Goal: Task Accomplishment & Management: Manage account settings

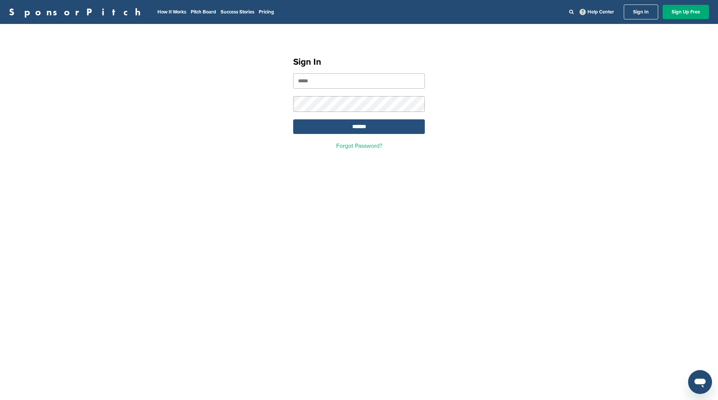
type input "**********"
click at [358, 124] on input "*******" at bounding box center [359, 126] width 132 height 15
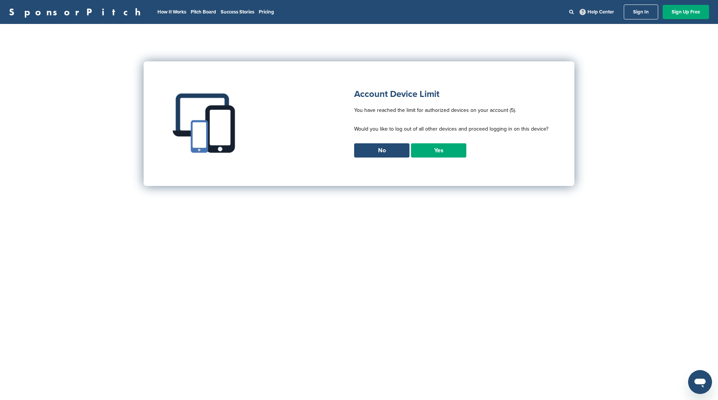
click at [447, 149] on link "Yes" at bounding box center [438, 150] width 55 height 14
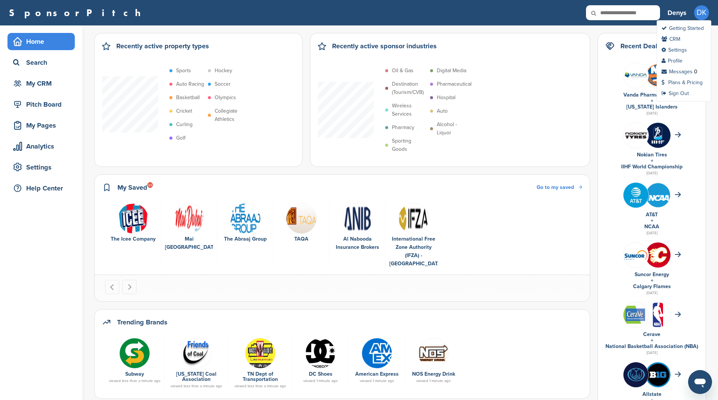
click at [699, 13] on span "DK" at bounding box center [701, 12] width 15 height 15
click at [684, 14] on h3 "Denys" at bounding box center [677, 12] width 19 height 10
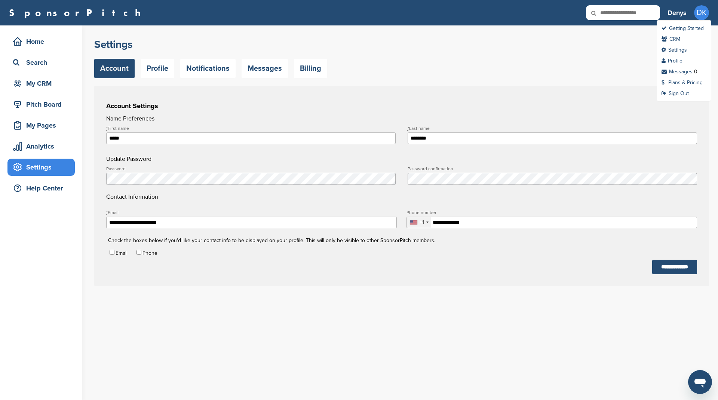
click at [706, 13] on span "DK" at bounding box center [701, 12] width 15 height 15
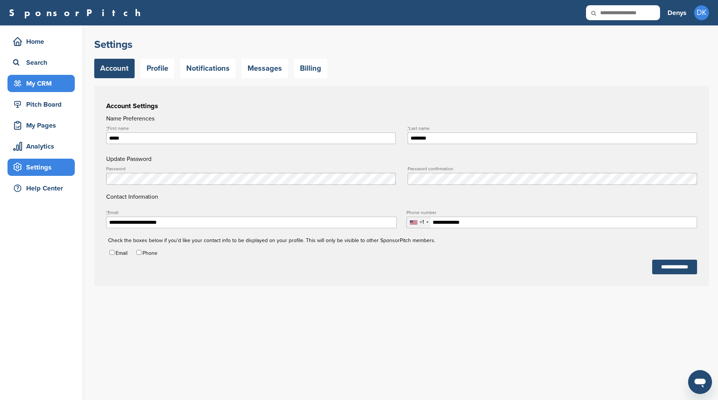
click at [41, 83] on div "My CRM" at bounding box center [43, 83] width 64 height 13
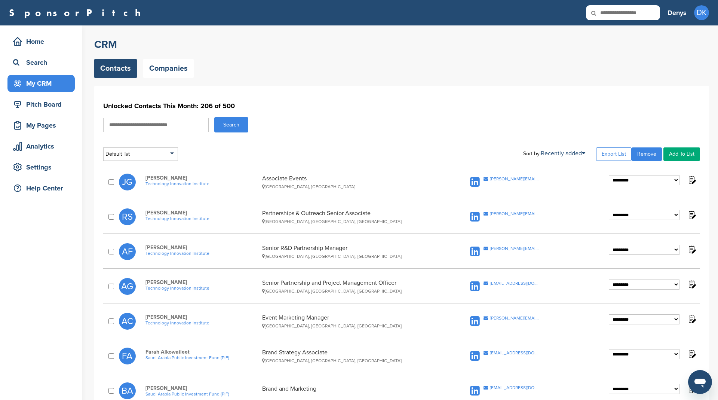
click at [318, 68] on div "Contacts Companies" at bounding box center [401, 68] width 615 height 19
click at [36, 65] on div "Search" at bounding box center [43, 62] width 64 height 13
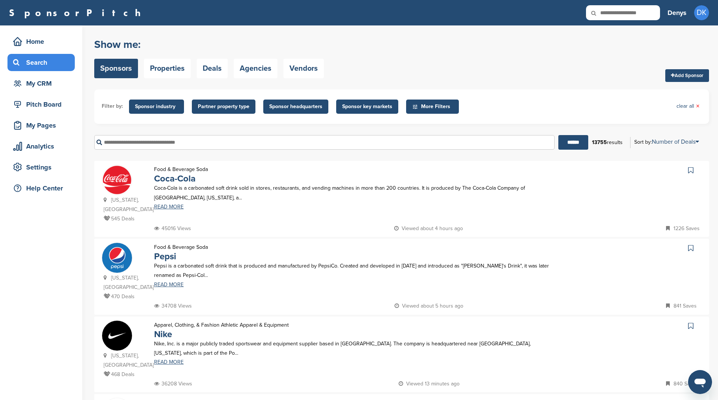
click at [158, 106] on span "Sponsor industry" at bounding box center [156, 107] width 43 height 8
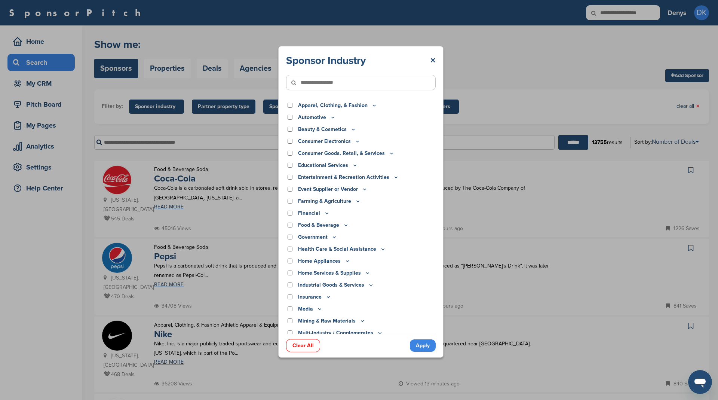
click at [352, 162] on icon at bounding box center [355, 165] width 6 height 6
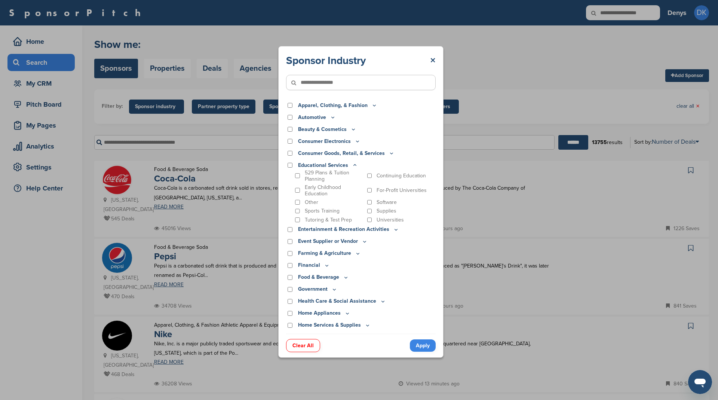
click at [354, 164] on icon at bounding box center [355, 165] width 6 height 6
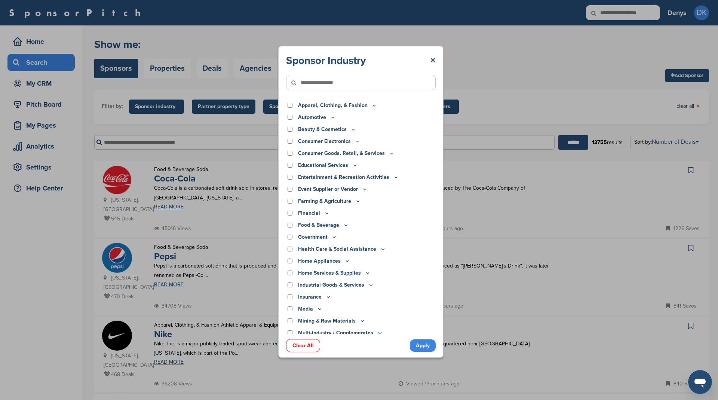
click at [354, 164] on icon at bounding box center [355, 165] width 6 height 6
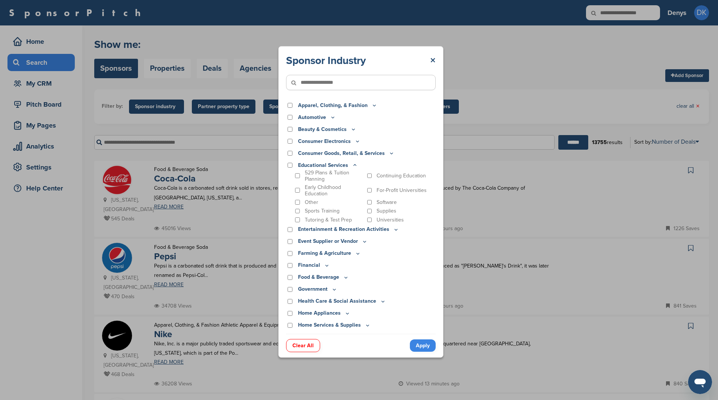
click at [353, 162] on icon at bounding box center [355, 165] width 6 height 6
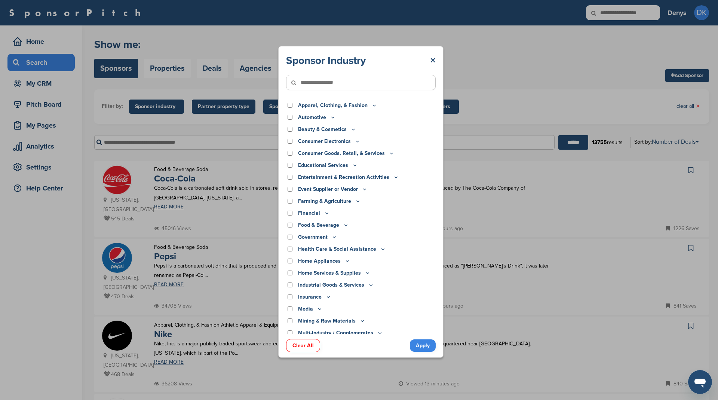
click at [366, 187] on icon at bounding box center [365, 189] width 6 height 6
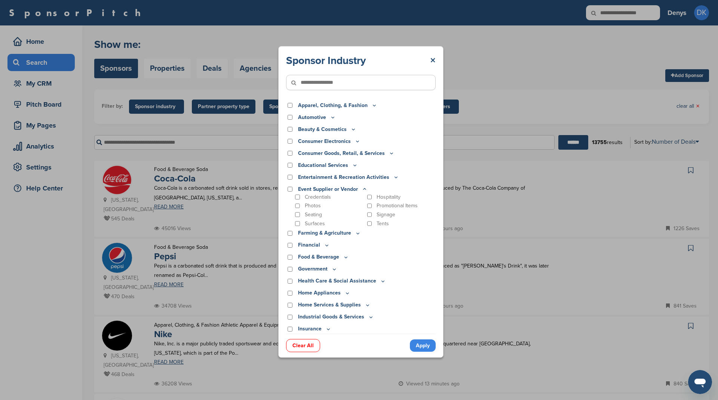
click at [366, 187] on icon at bounding box center [365, 189] width 6 height 6
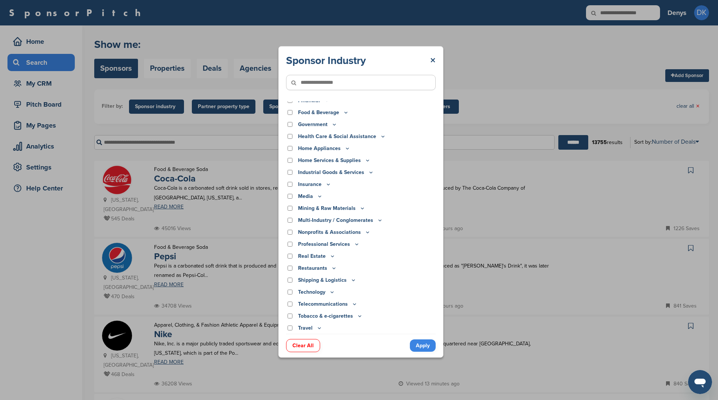
scroll to position [110, 0]
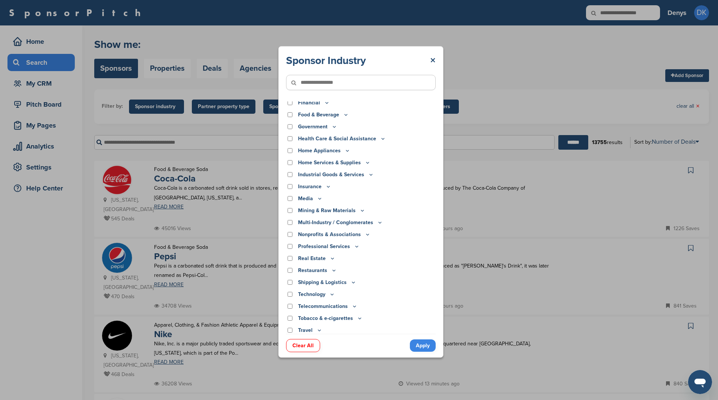
click at [316, 198] on p "Media" at bounding box center [310, 199] width 25 height 8
click at [321, 198] on icon at bounding box center [320, 198] width 6 height 6
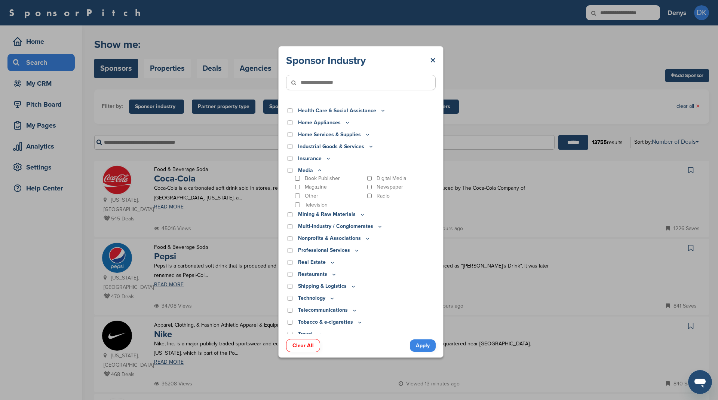
scroll to position [145, 0]
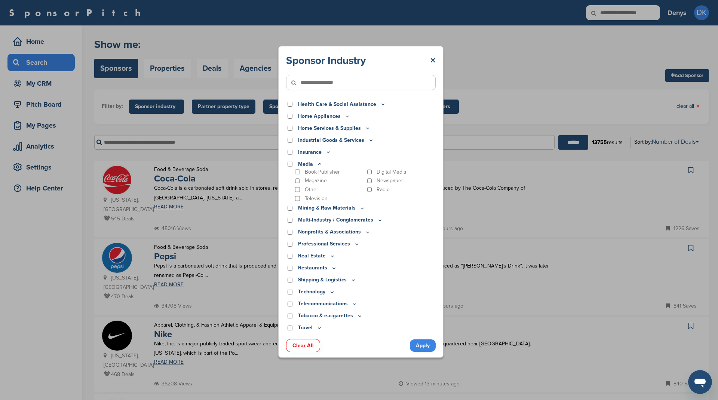
click at [319, 163] on icon at bounding box center [320, 163] width 3 height 1
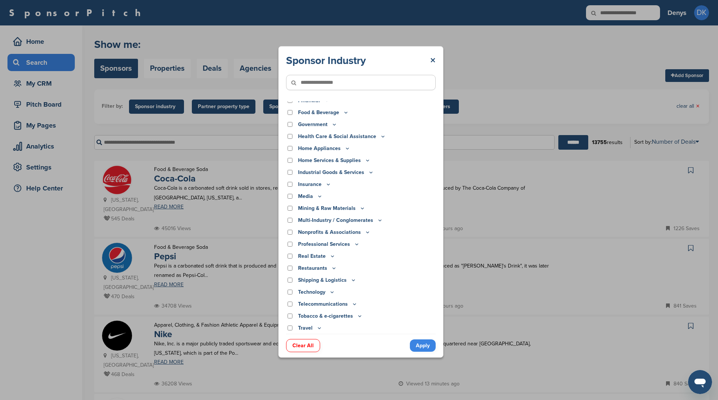
click at [354, 244] on icon at bounding box center [357, 244] width 6 height 6
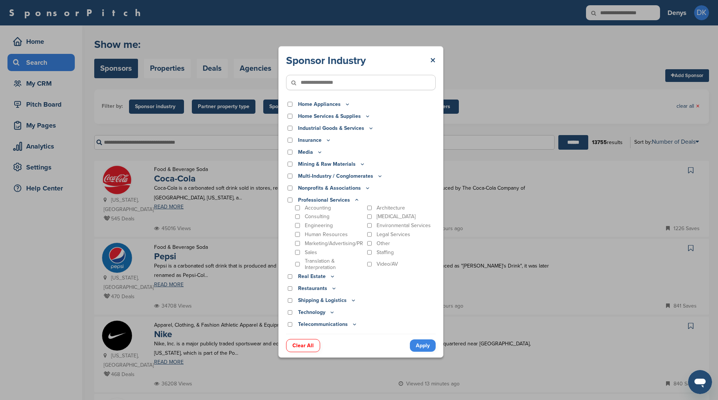
scroll to position [177, 0]
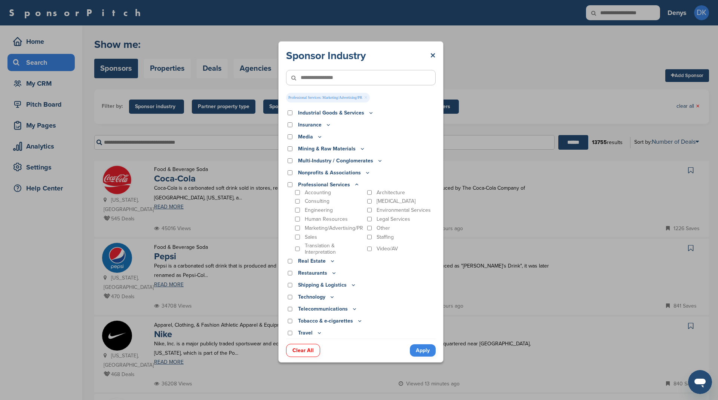
click at [424, 349] on link "Apply" at bounding box center [423, 350] width 26 height 12
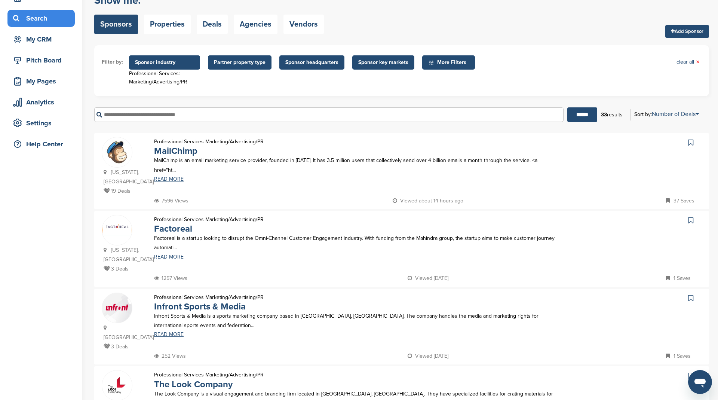
scroll to position [66, 0]
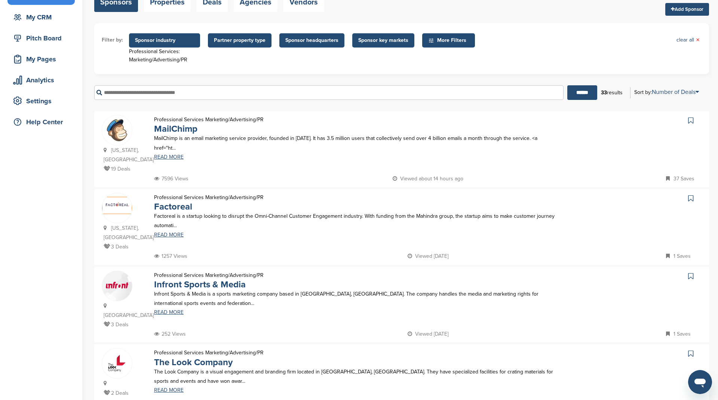
click at [690, 120] on icon at bounding box center [690, 120] width 5 height 7
click at [689, 195] on icon at bounding box center [690, 198] width 5 height 7
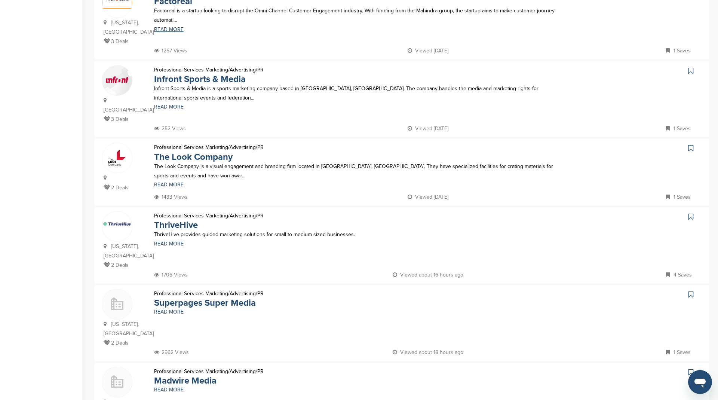
scroll to position [278, 0]
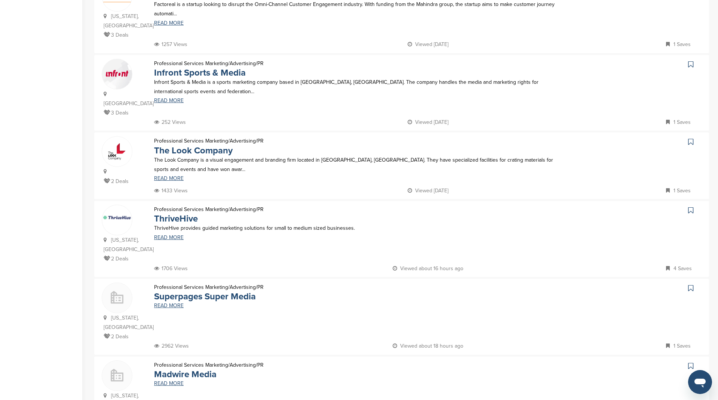
click at [689, 207] on icon at bounding box center [690, 210] width 5 height 7
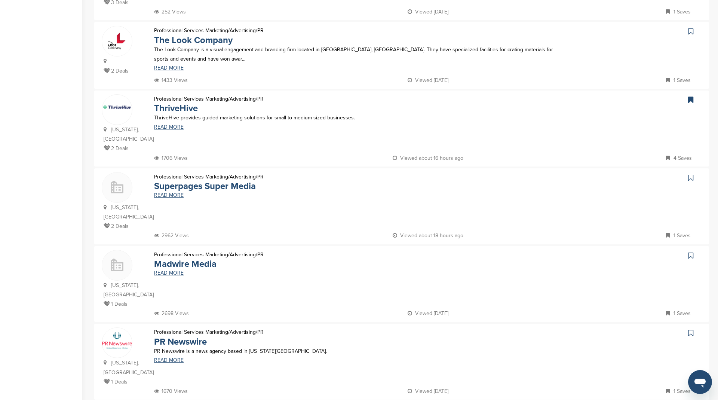
scroll to position [402, 0]
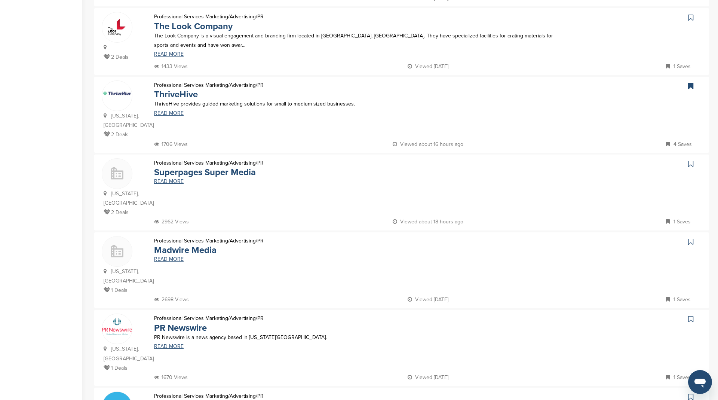
click at [693, 160] on icon at bounding box center [690, 163] width 5 height 7
click at [691, 238] on icon at bounding box center [690, 241] width 5 height 7
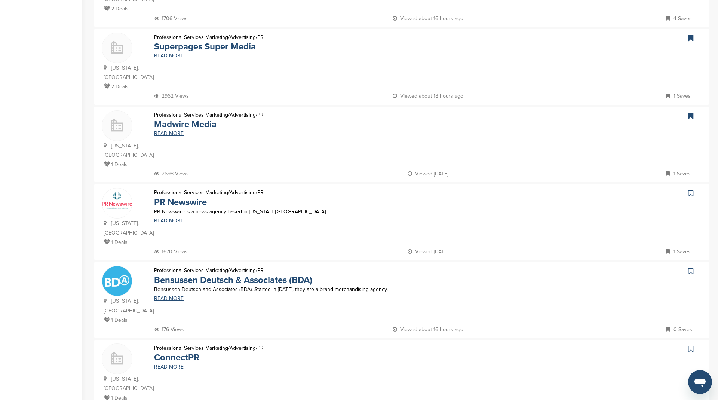
scroll to position [534, 0]
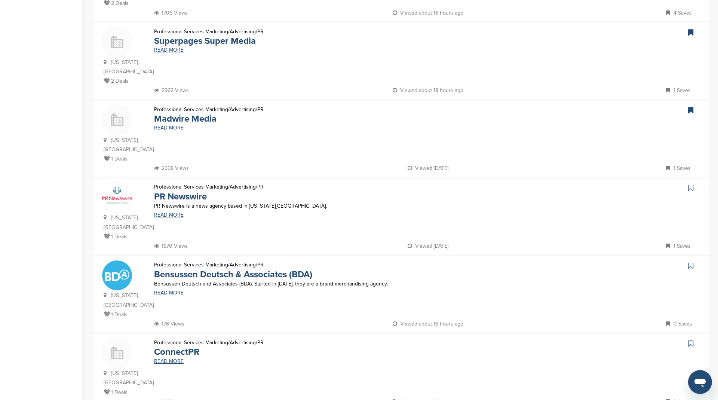
click at [691, 184] on icon at bounding box center [690, 187] width 5 height 7
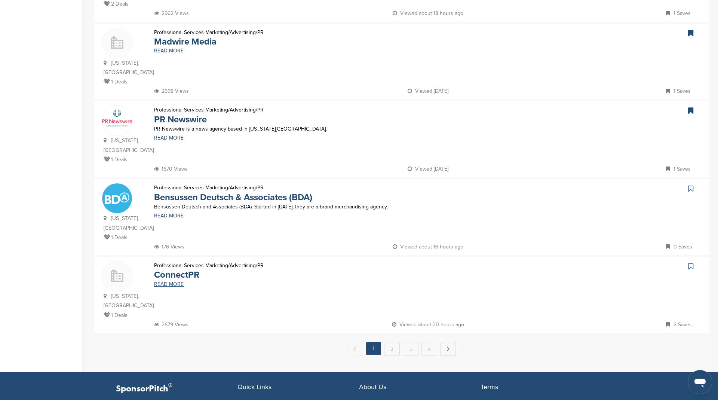
scroll to position [611, 0]
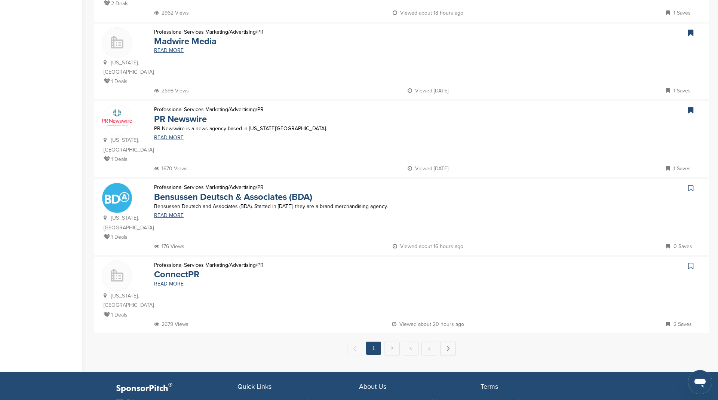
click at [693, 184] on icon at bounding box center [690, 187] width 5 height 7
click at [692, 262] on icon at bounding box center [690, 265] width 5 height 7
click at [392, 342] on link "2" at bounding box center [392, 349] width 16 height 14
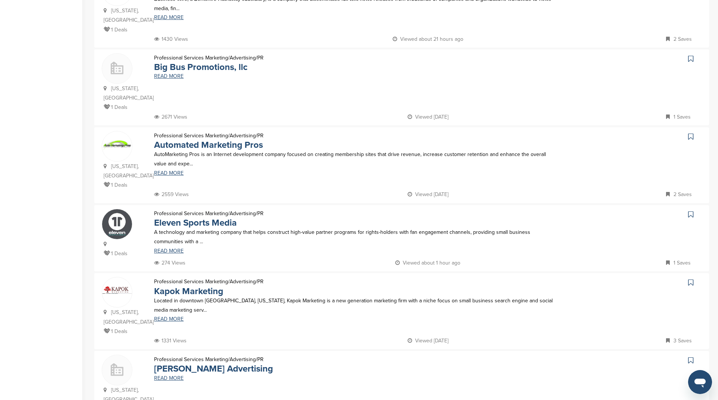
scroll to position [686, 0]
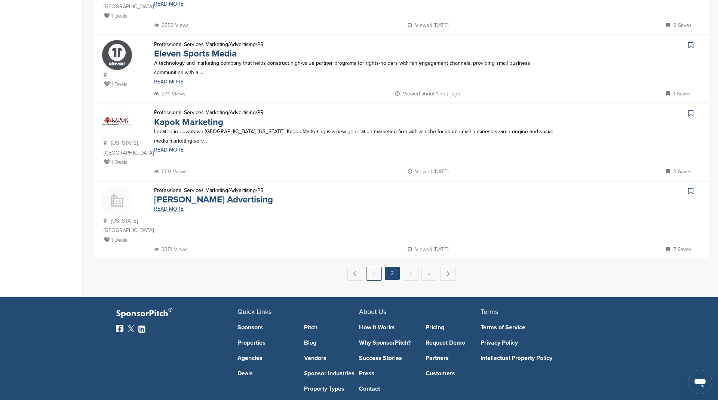
click at [375, 267] on link "1" at bounding box center [374, 274] width 16 height 14
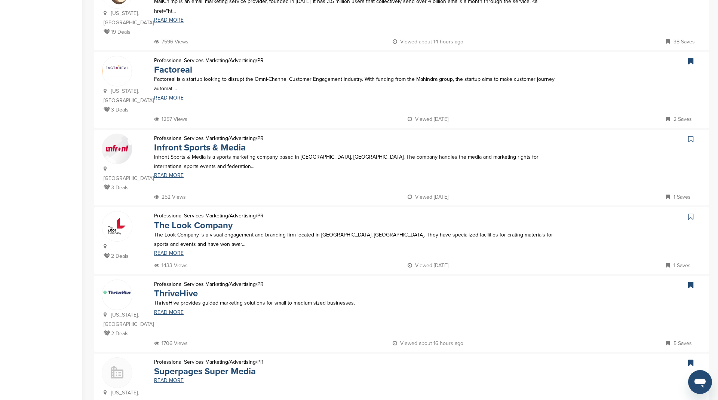
scroll to position [205, 0]
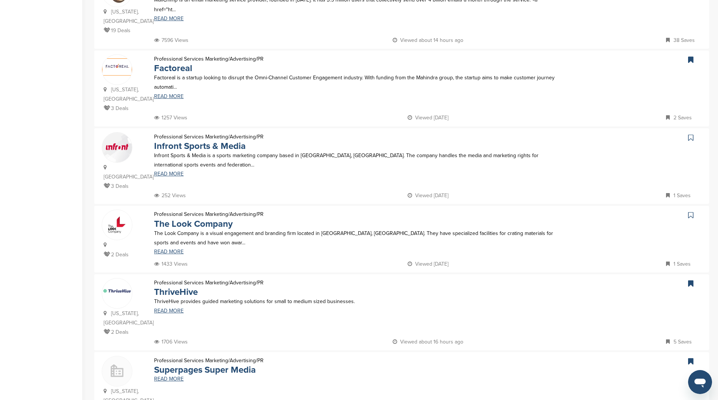
click at [690, 211] on icon at bounding box center [690, 214] width 5 height 7
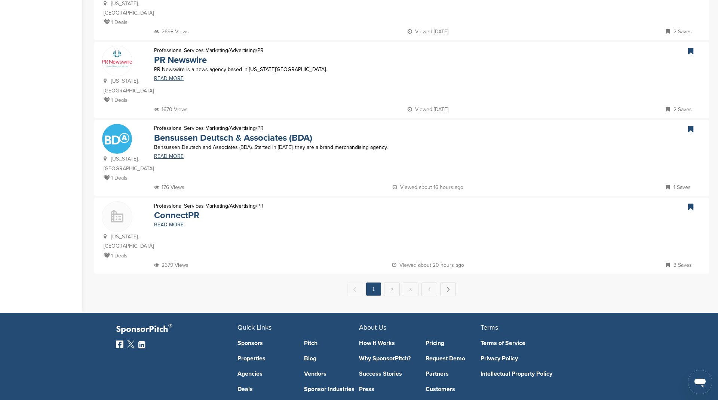
scroll to position [705, 0]
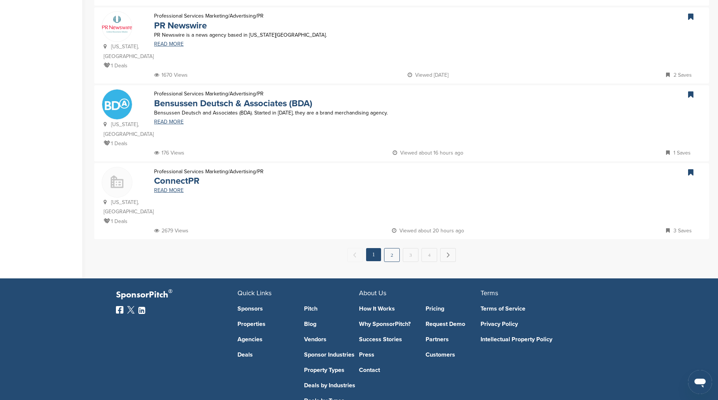
click at [395, 248] on link "2" at bounding box center [392, 255] width 16 height 14
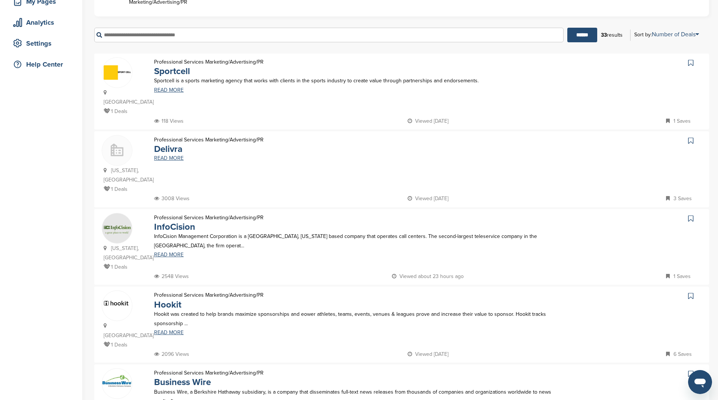
scroll to position [123, 0]
click at [694, 136] on link at bounding box center [692, 141] width 11 height 11
click at [691, 216] on icon at bounding box center [690, 219] width 5 height 7
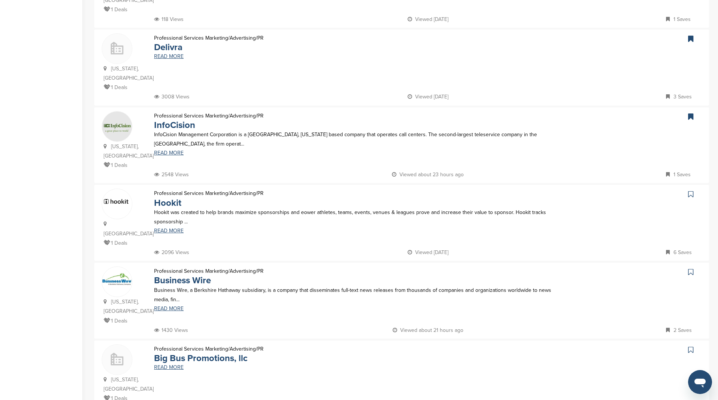
scroll to position [230, 0]
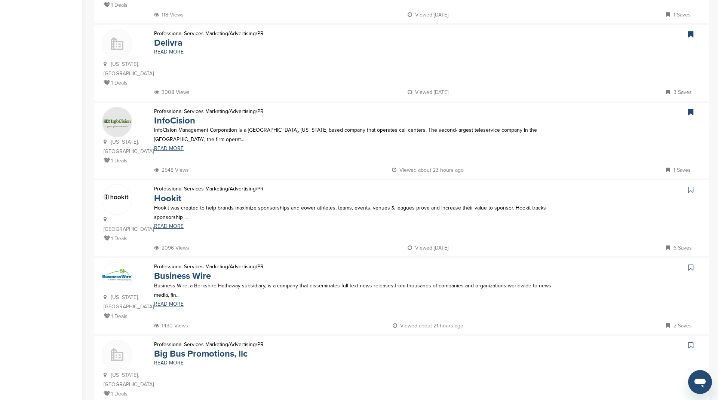
click at [691, 186] on icon at bounding box center [690, 189] width 5 height 7
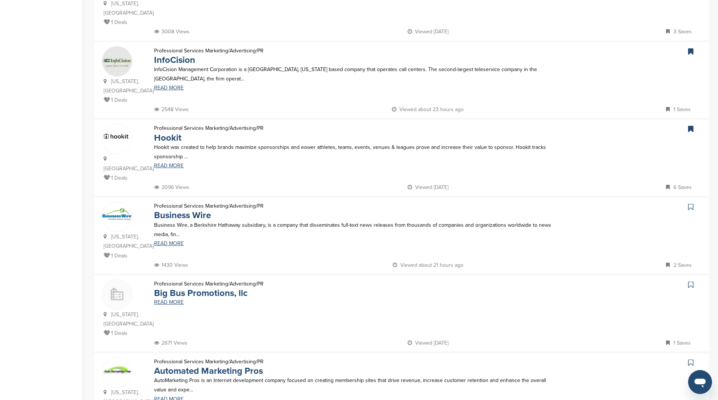
scroll to position [310, 0]
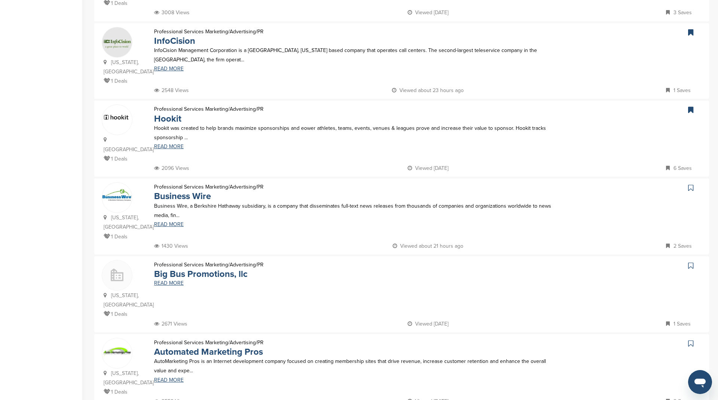
click at [692, 184] on icon at bounding box center [690, 187] width 5 height 7
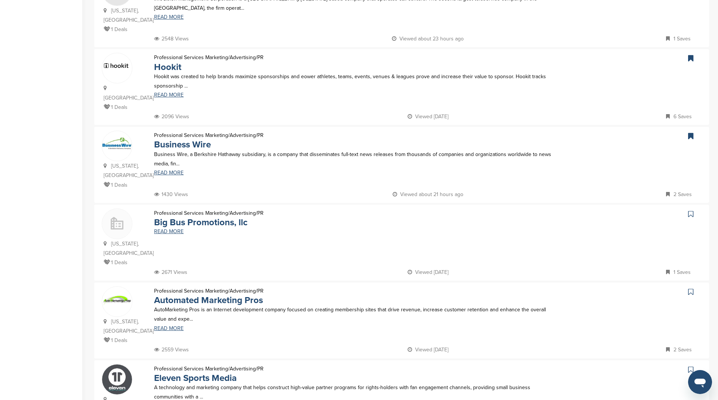
scroll to position [394, 0]
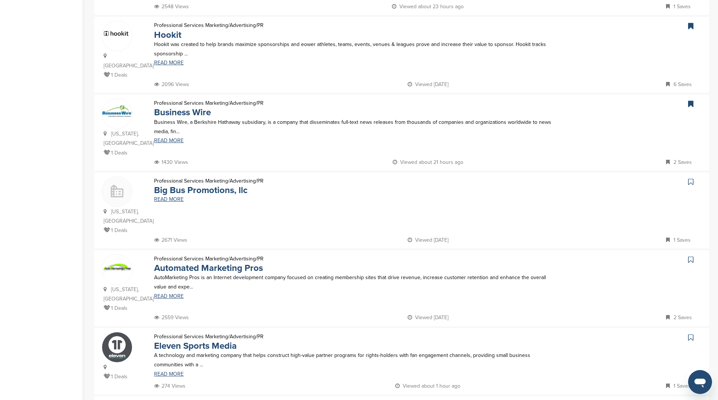
click at [692, 178] on icon at bounding box center [690, 181] width 5 height 7
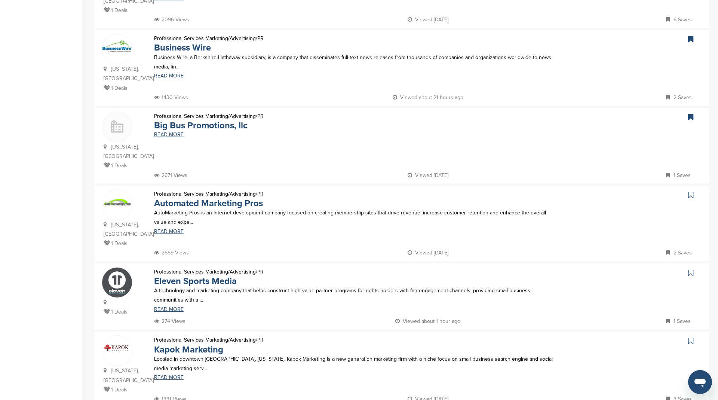
scroll to position [473, 0]
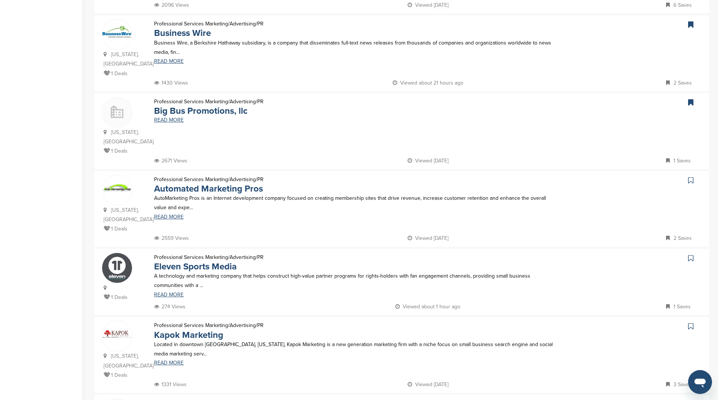
click at [689, 177] on icon at bounding box center [690, 180] width 5 height 7
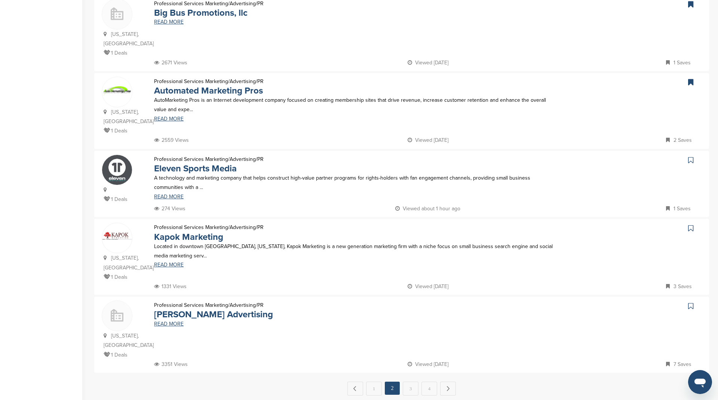
scroll to position [582, 0]
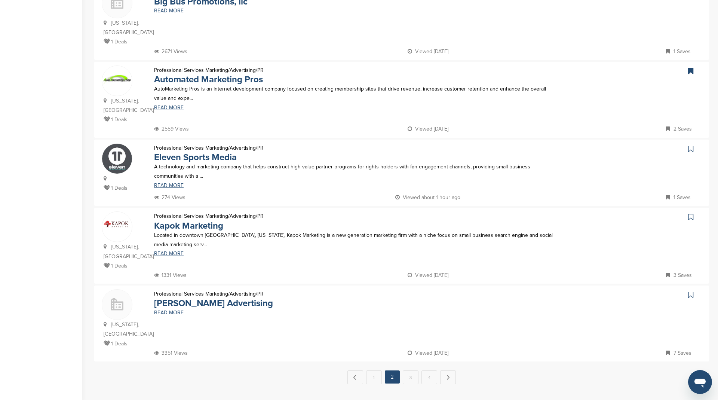
click at [690, 213] on icon at bounding box center [690, 216] width 5 height 7
click at [694, 289] on link at bounding box center [692, 294] width 11 height 11
click at [413, 370] on link "3" at bounding box center [411, 377] width 16 height 14
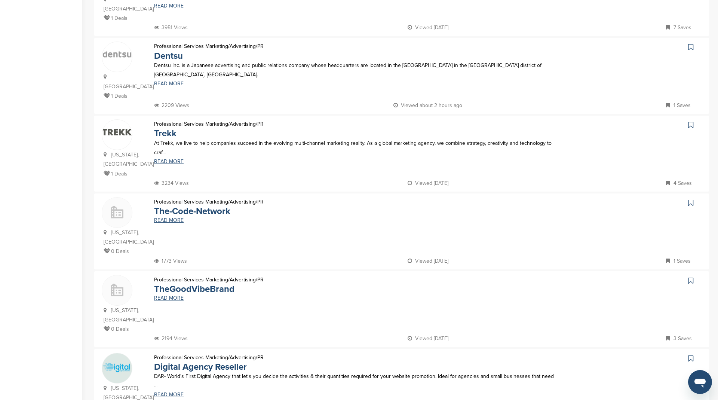
scroll to position [292, 0]
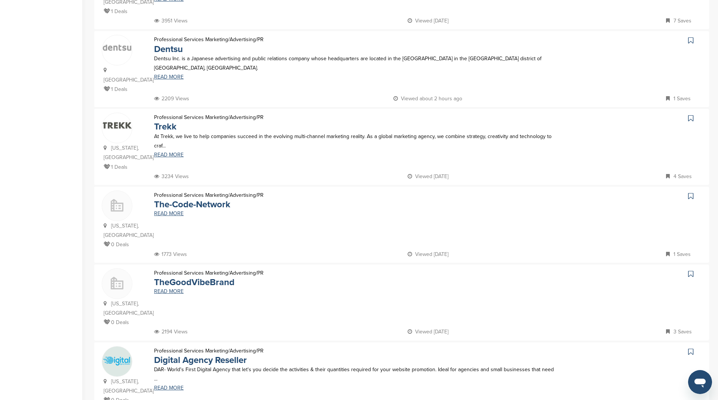
click at [691, 114] on icon at bounding box center [690, 117] width 5 height 7
click at [689, 192] on icon at bounding box center [690, 195] width 5 height 7
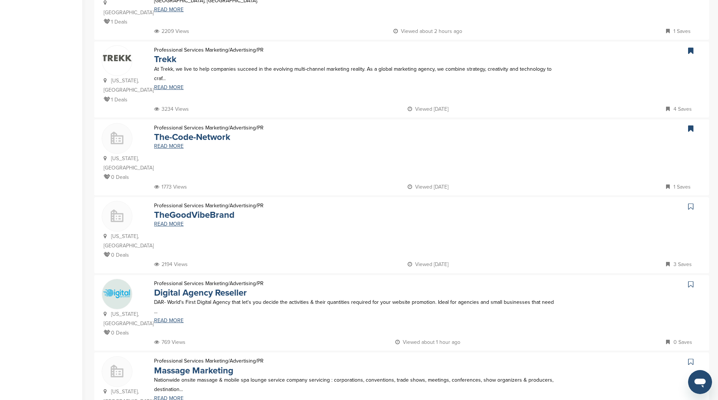
scroll to position [368, 0]
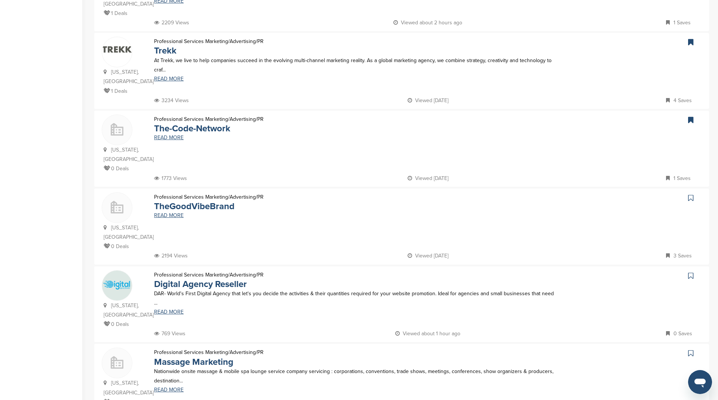
click at [685, 192] on div at bounding box center [632, 198] width 139 height 12
click at [691, 194] on icon at bounding box center [690, 197] width 5 height 7
click at [689, 272] on icon at bounding box center [690, 275] width 5 height 7
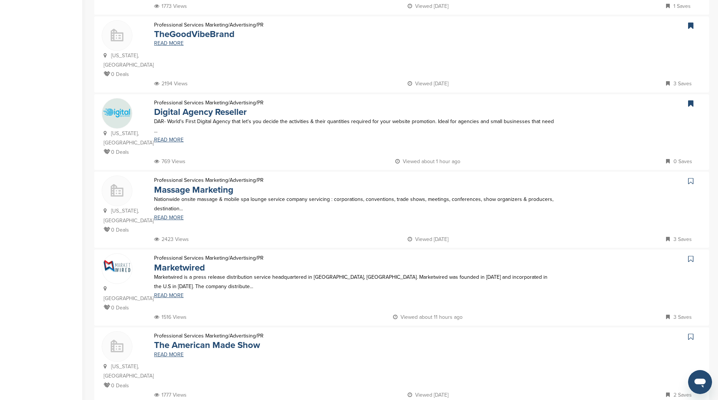
scroll to position [541, 0]
click at [693, 254] on icon at bounding box center [690, 257] width 5 height 7
click at [692, 332] on icon at bounding box center [690, 335] width 5 height 7
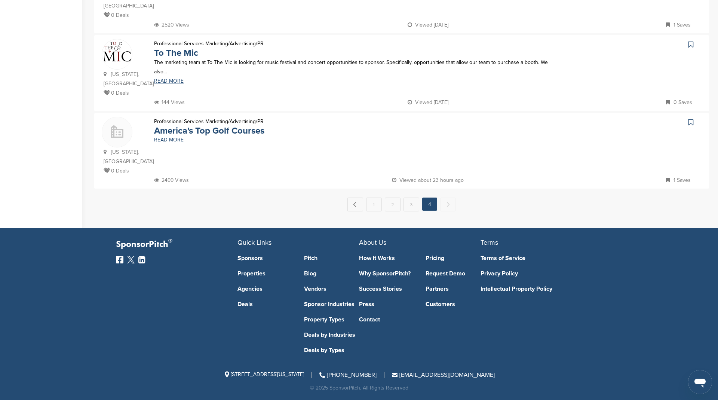
scroll to position [0, 0]
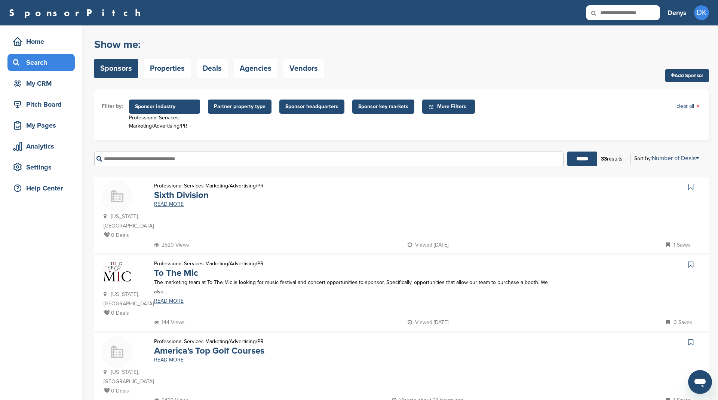
click at [692, 188] on icon at bounding box center [690, 186] width 5 height 7
click at [690, 261] on icon at bounding box center [690, 264] width 5 height 7
click at [46, 82] on div "My CRM" at bounding box center [43, 83] width 64 height 13
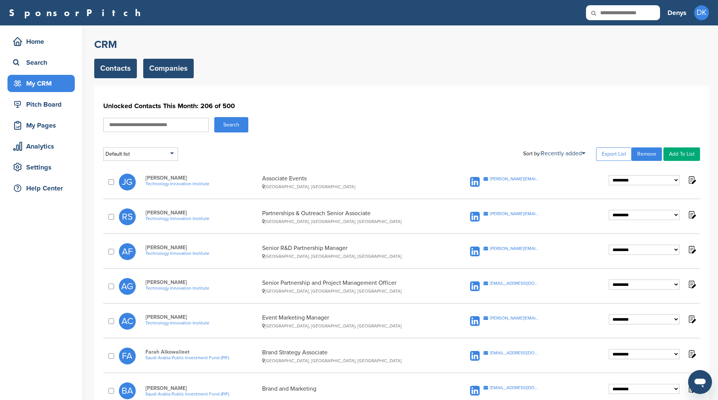
click at [166, 68] on link "Companies" at bounding box center [168, 68] width 51 height 19
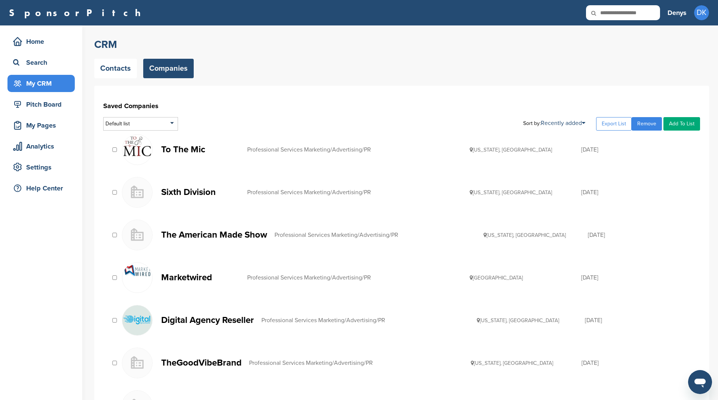
click at [114, 274] on div at bounding box center [114, 277] width 7 height 7
click at [43, 66] on div "Search" at bounding box center [43, 62] width 64 height 13
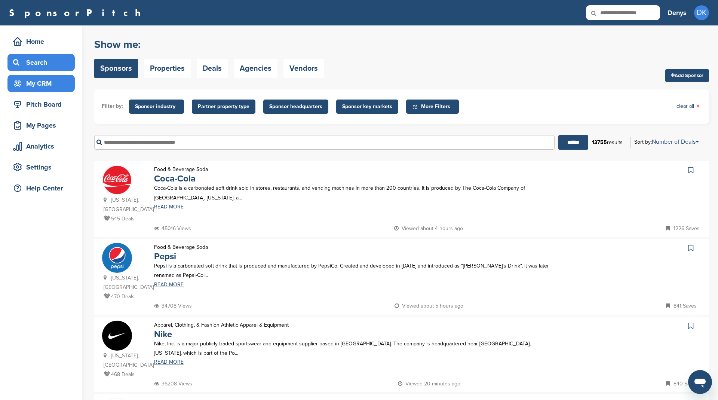
click at [44, 84] on div "My CRM" at bounding box center [43, 83] width 64 height 13
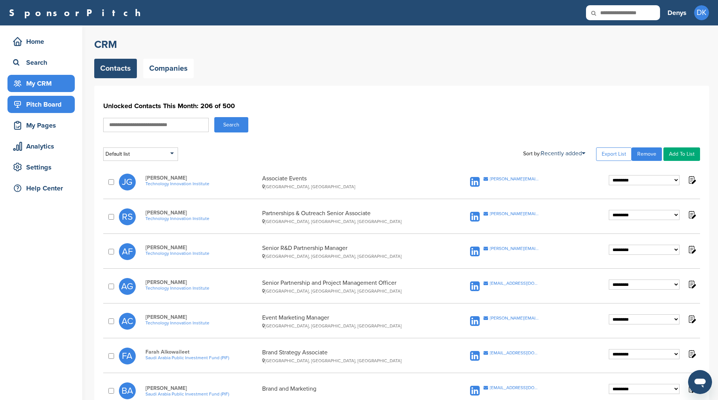
click at [43, 100] on div "Pitch Board" at bounding box center [43, 104] width 64 height 13
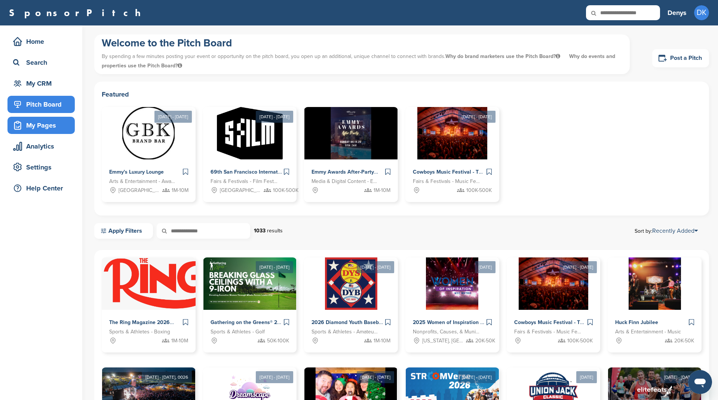
click at [50, 128] on div "My Pages" at bounding box center [43, 125] width 64 height 13
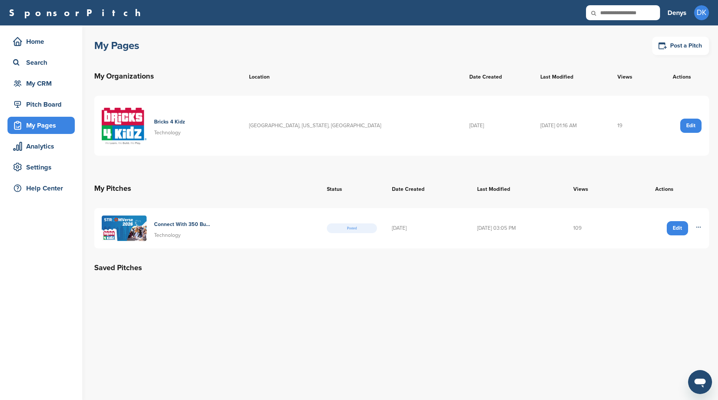
click at [111, 225] on img at bounding box center [124, 228] width 45 height 25
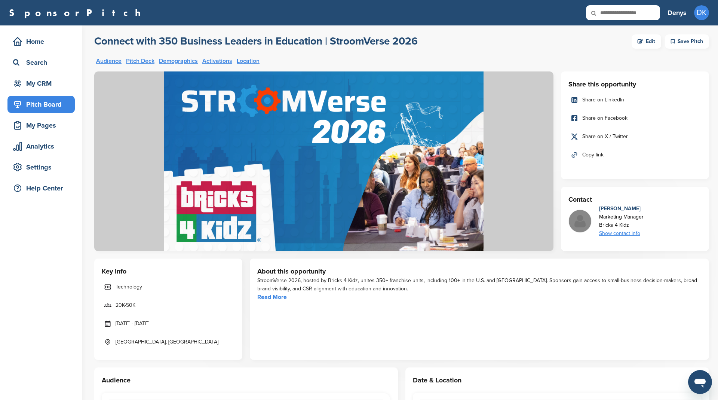
click at [634, 233] on div "Show contact info" at bounding box center [621, 233] width 45 height 8
click at [636, 250] on img at bounding box center [635, 252] width 5 height 5
click at [46, 82] on div "My CRM" at bounding box center [43, 83] width 64 height 13
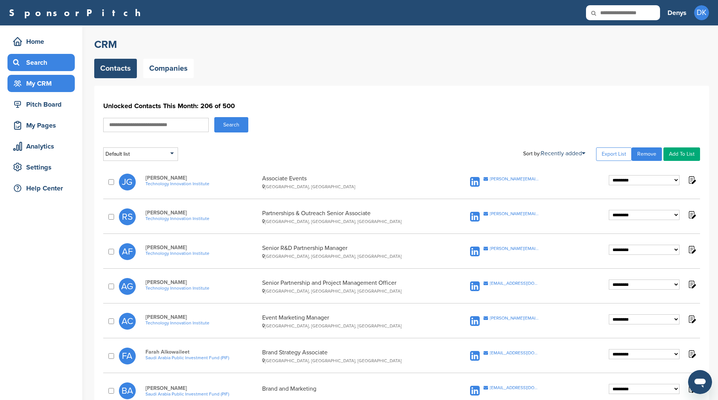
click at [38, 63] on div "Search" at bounding box center [43, 62] width 64 height 13
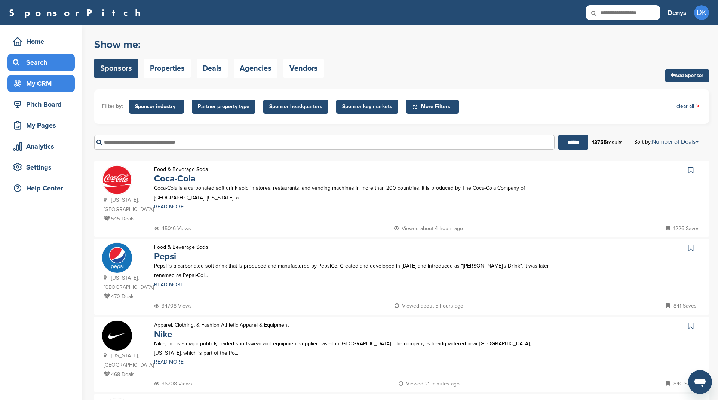
click at [42, 86] on div "My CRM" at bounding box center [43, 83] width 64 height 13
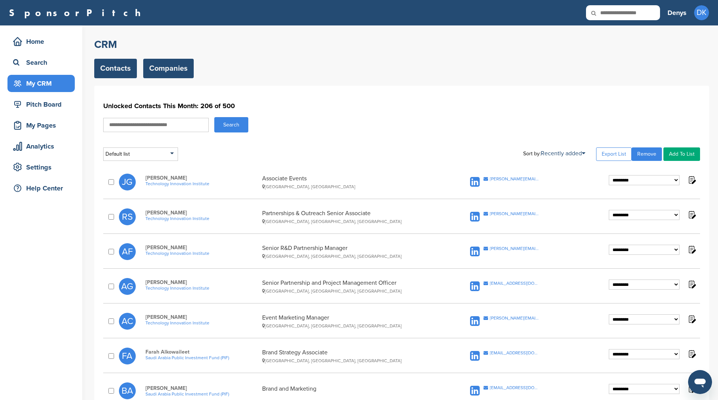
click at [166, 65] on link "Companies" at bounding box center [168, 68] width 51 height 19
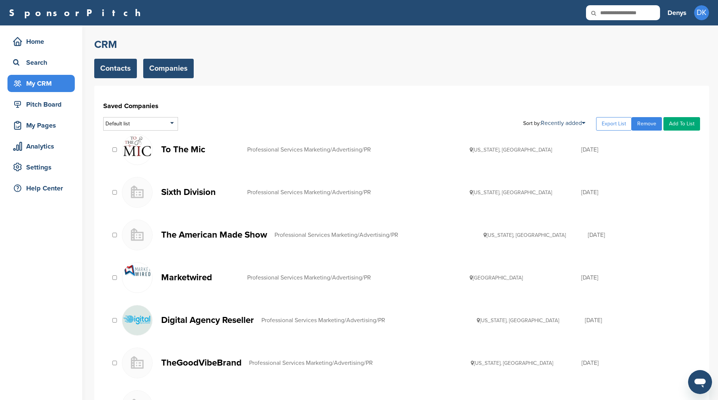
click at [123, 68] on link "Contacts" at bounding box center [115, 68] width 43 height 19
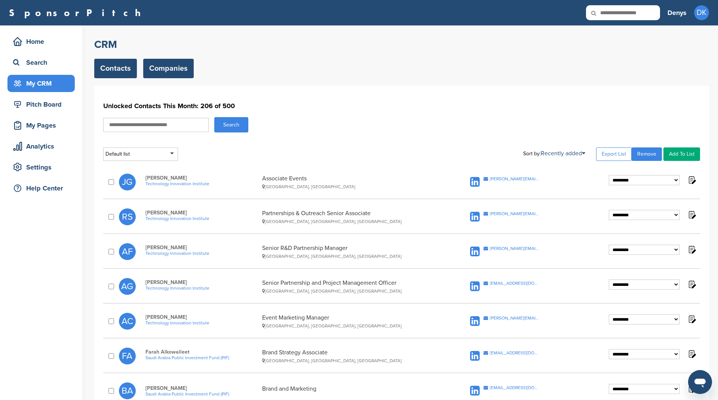
click at [176, 75] on link "Companies" at bounding box center [168, 68] width 51 height 19
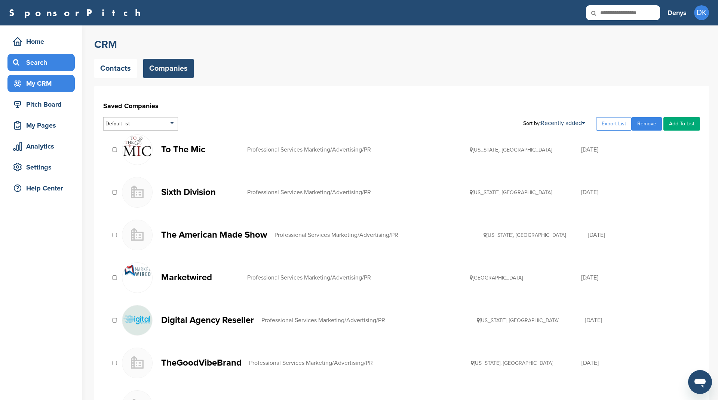
click at [29, 58] on div "Search" at bounding box center [43, 62] width 64 height 13
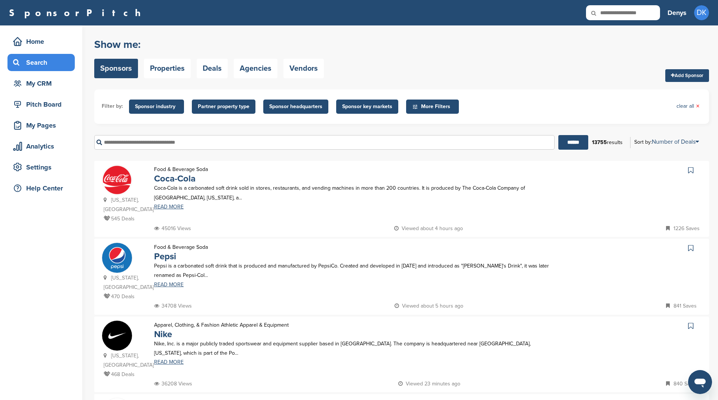
click at [427, 106] on span "More Filters" at bounding box center [433, 107] width 43 height 8
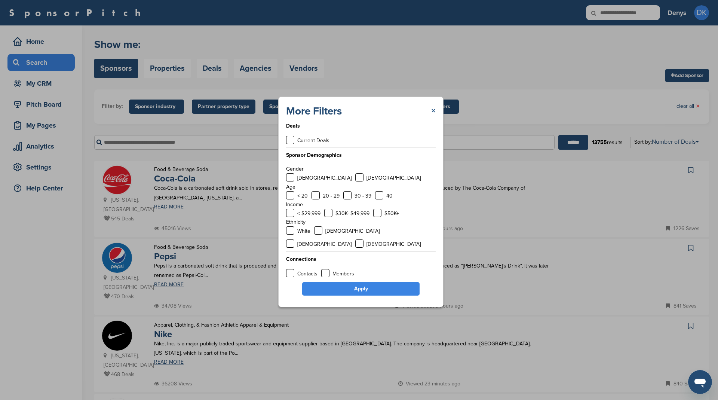
click at [433, 115] on link "×" at bounding box center [433, 110] width 4 height 13
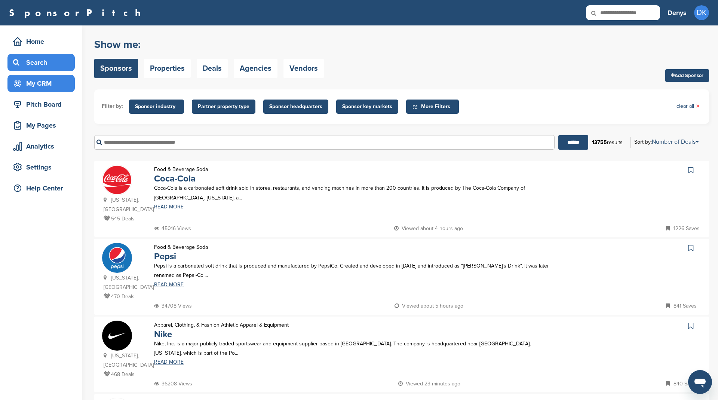
click at [51, 80] on div "My CRM" at bounding box center [43, 83] width 64 height 13
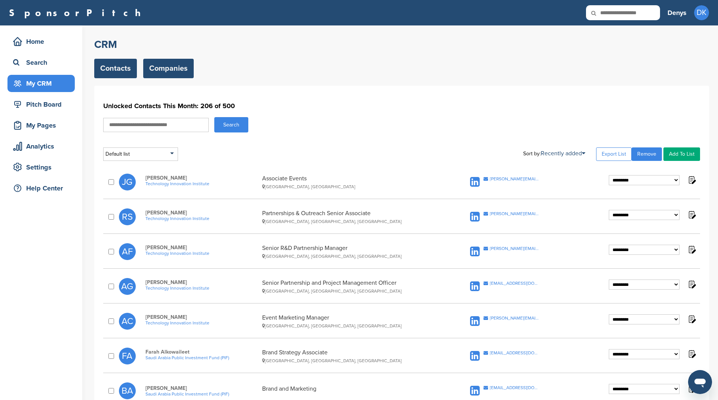
click at [172, 64] on link "Companies" at bounding box center [168, 68] width 51 height 19
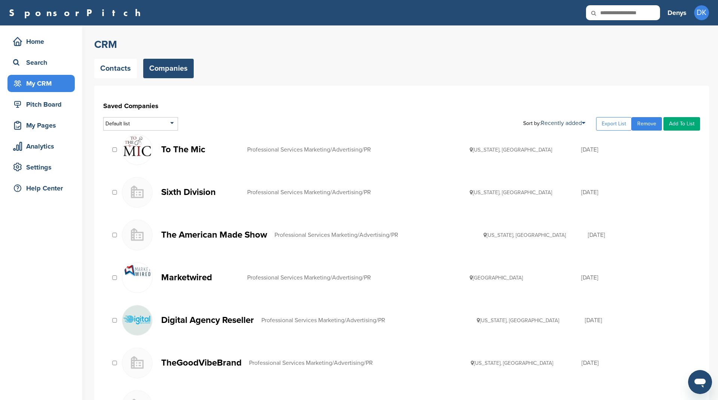
click at [113, 236] on div at bounding box center [114, 235] width 7 height 7
click at [174, 150] on p "To The Mic" at bounding box center [200, 149] width 79 height 9
click at [186, 193] on p "Sixth Division" at bounding box center [200, 191] width 79 height 9
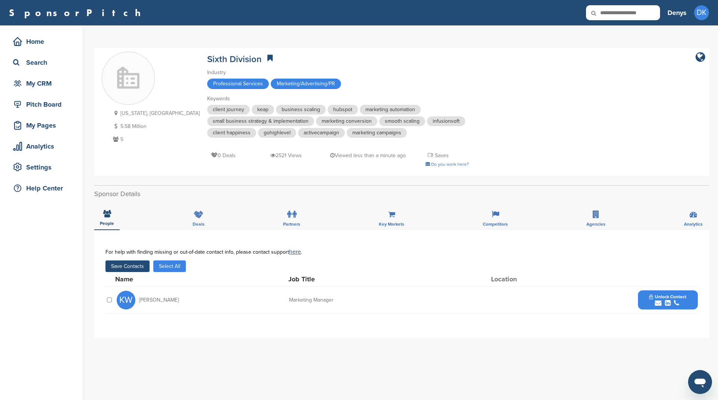
click at [132, 265] on button "Save Contacts" at bounding box center [128, 266] width 44 height 12
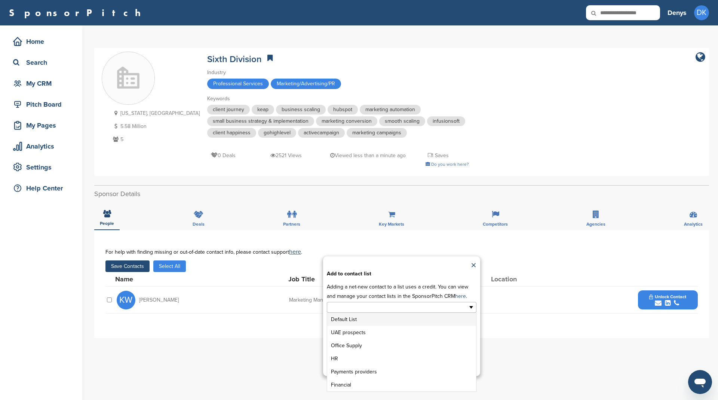
click at [356, 304] on input "text" at bounding box center [369, 307] width 79 height 9
click at [376, 318] on li "Default List" at bounding box center [401, 319] width 149 height 13
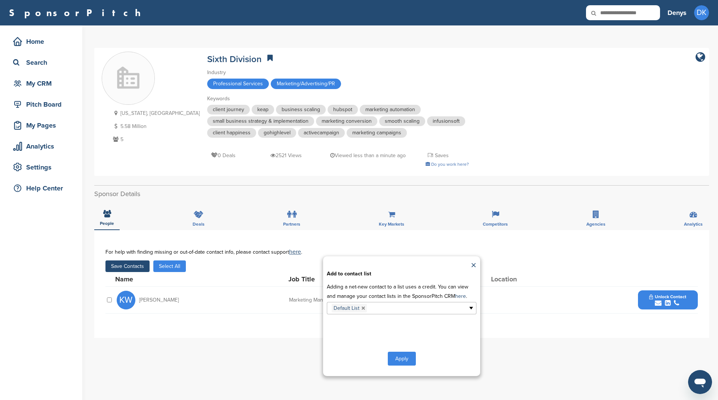
click at [400, 356] on button "Apply" at bounding box center [402, 359] width 28 height 14
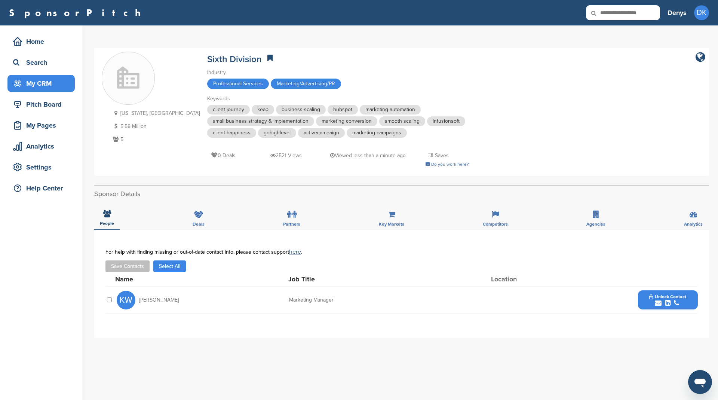
click at [49, 79] on div "My CRM" at bounding box center [43, 83] width 64 height 13
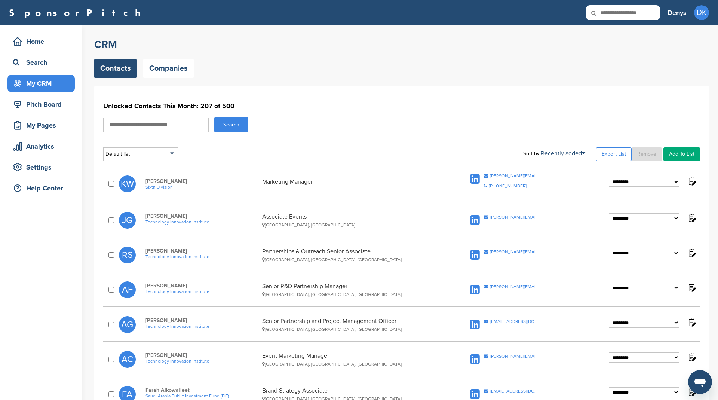
click at [679, 157] on link "Add To List" at bounding box center [682, 153] width 37 height 13
click at [662, 166] on input "text" at bounding box center [663, 166] width 74 height 9
type input "**********"
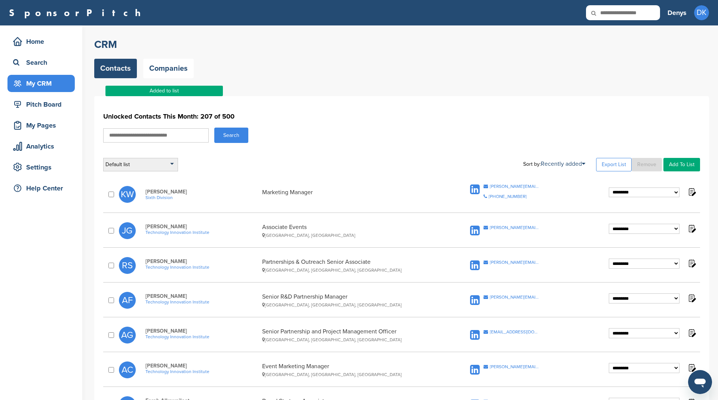
click at [163, 168] on div "Default list" at bounding box center [140, 164] width 75 height 13
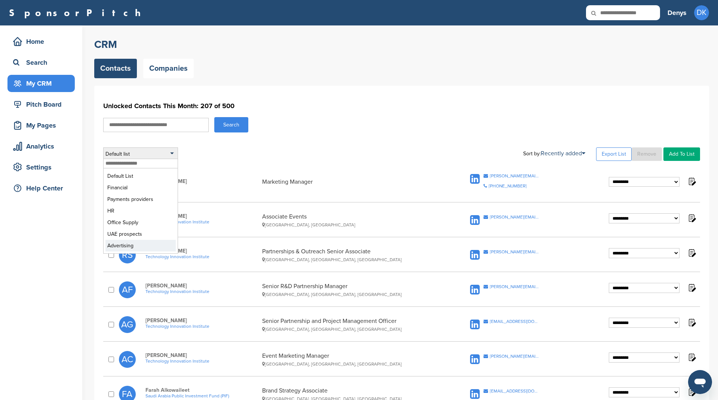
click at [131, 242] on li "Advertising" at bounding box center [141, 246] width 70 height 12
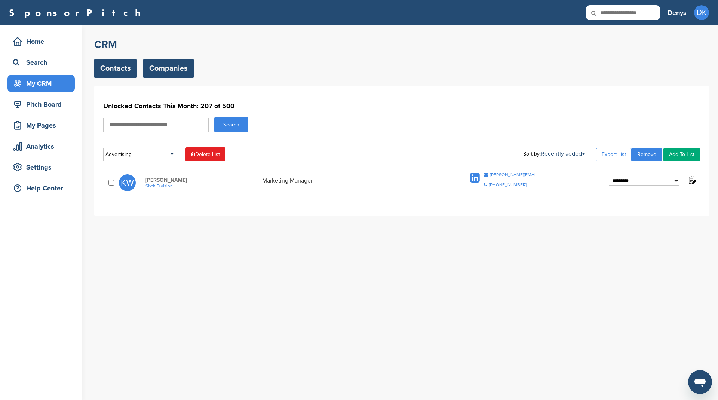
click at [168, 76] on link "Companies" at bounding box center [168, 68] width 51 height 19
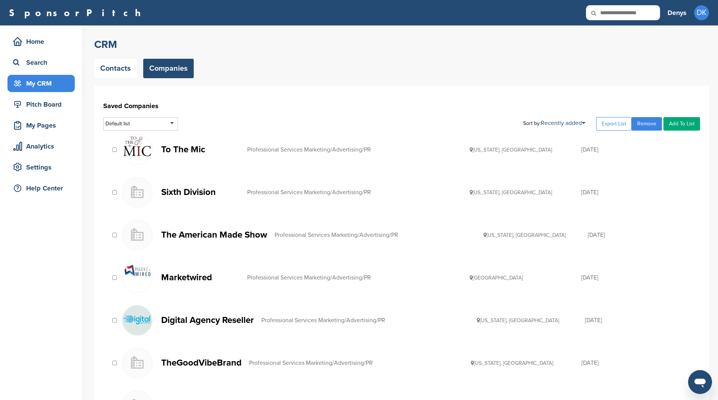
click at [218, 230] on p "The American Made Show" at bounding box center [214, 234] width 106 height 9
click at [195, 275] on p "Marketwired" at bounding box center [200, 277] width 79 height 9
click at [209, 318] on p "Digital Agency Reseller" at bounding box center [207, 319] width 93 height 9
click at [225, 358] on p "TheGoodVibeBrand" at bounding box center [201, 362] width 80 height 9
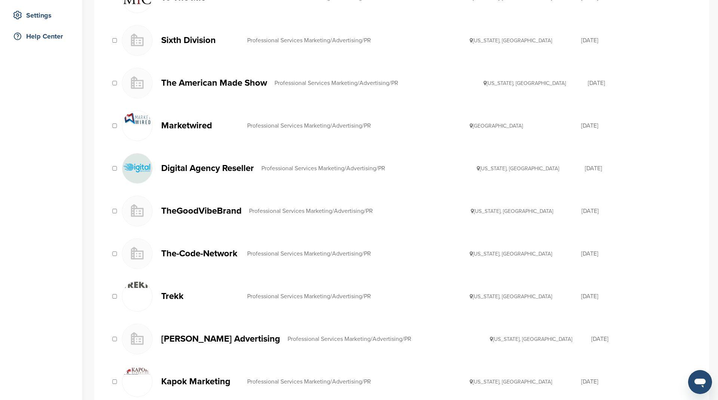
scroll to position [152, 0]
click at [212, 251] on p "The-Code-Network" at bounding box center [200, 252] width 79 height 9
click at [173, 292] on p "Trekk" at bounding box center [200, 295] width 79 height 9
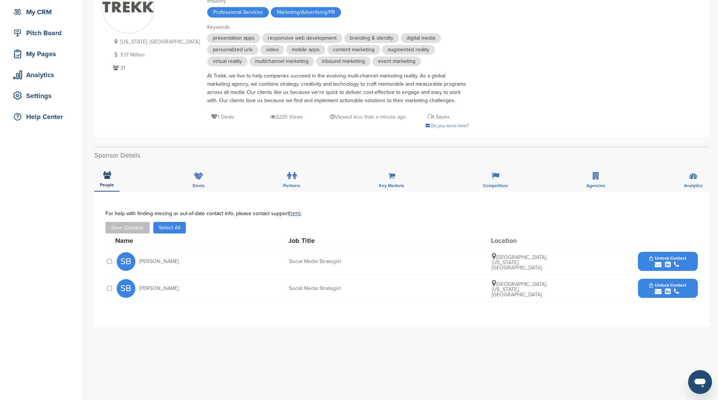
scroll to position [86, 0]
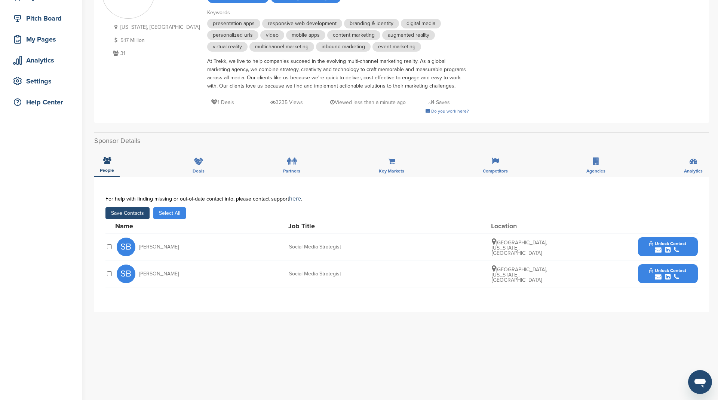
click at [140, 215] on button "Save Contacts" at bounding box center [128, 213] width 44 height 12
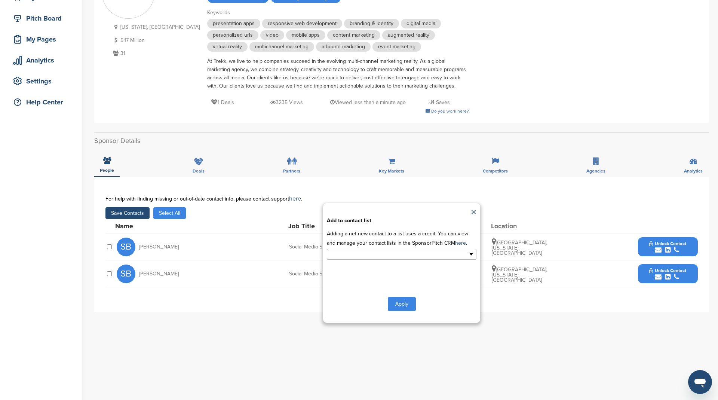
click at [400, 252] on input "text" at bounding box center [369, 254] width 79 height 9
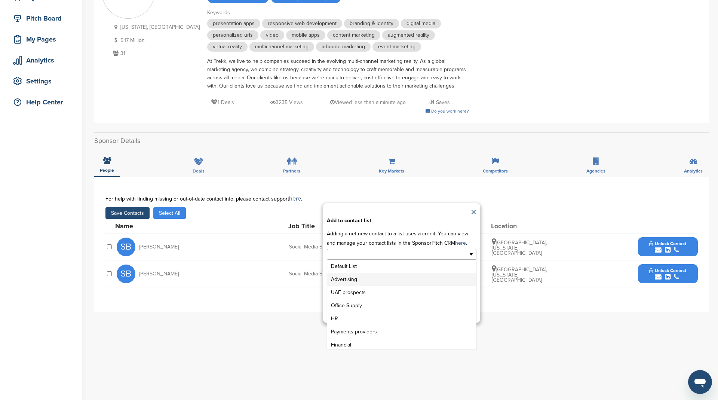
click at [384, 276] on li "Advertising" at bounding box center [401, 279] width 149 height 13
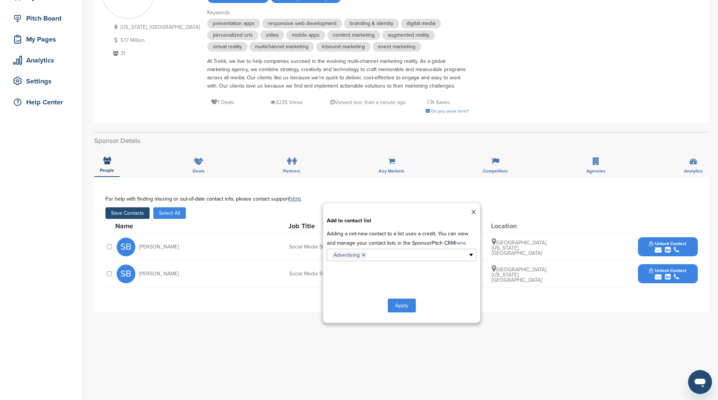
click at [395, 303] on button "Apply" at bounding box center [402, 306] width 28 height 14
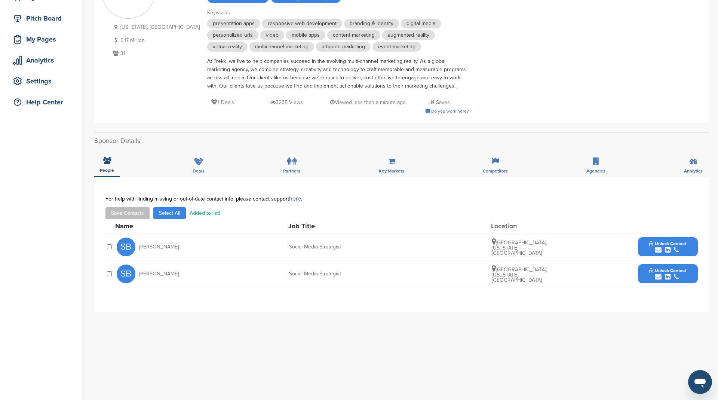
scroll to position [0, 0]
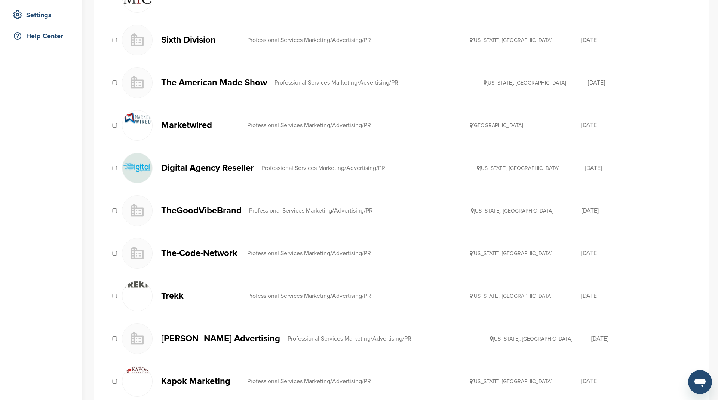
click at [216, 334] on p "[PERSON_NAME] Advertising" at bounding box center [220, 338] width 119 height 9
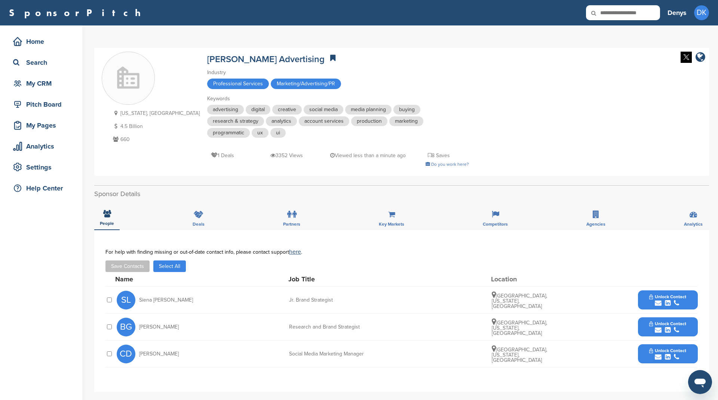
click at [169, 267] on button "Select All" at bounding box center [169, 266] width 33 height 12
click at [128, 267] on button "Save Contacts" at bounding box center [128, 266] width 44 height 12
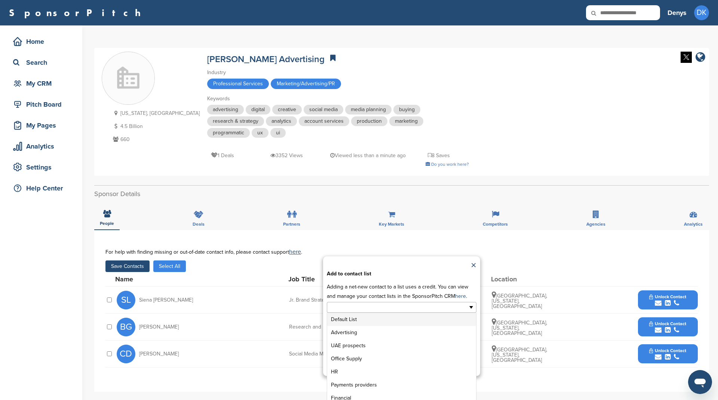
click at [366, 304] on input "text" at bounding box center [369, 307] width 79 height 9
click at [355, 329] on li "Advertising" at bounding box center [401, 332] width 149 height 13
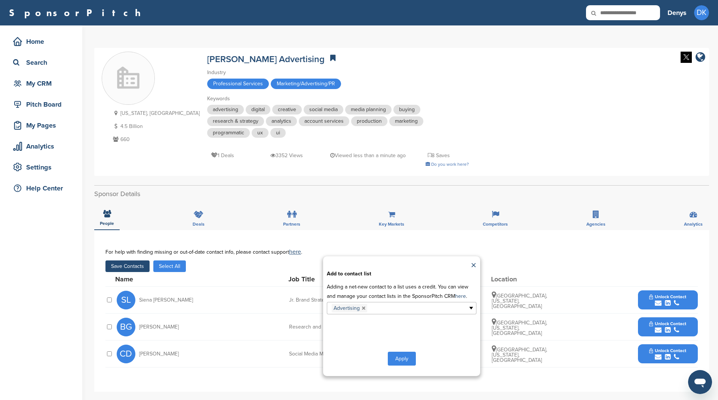
click at [409, 356] on button "Apply" at bounding box center [402, 359] width 28 height 14
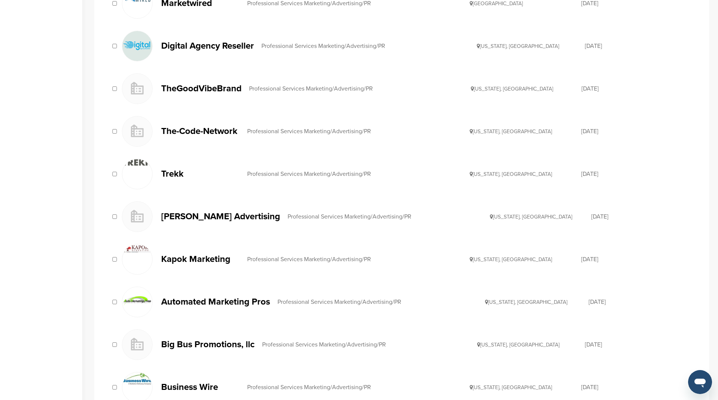
scroll to position [281, 0]
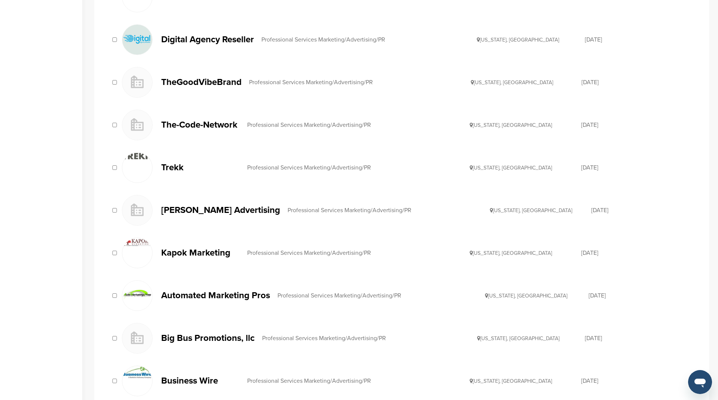
click at [182, 248] on p "Kapok Marketing" at bounding box center [200, 252] width 79 height 9
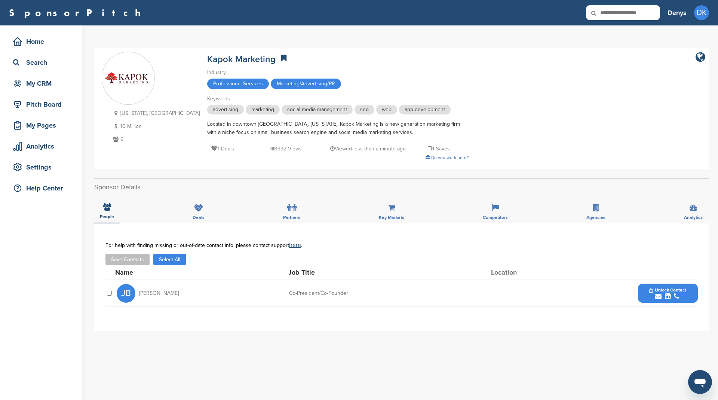
click at [173, 259] on button "Select All" at bounding box center [169, 260] width 33 height 12
click at [139, 258] on button "Save Contacts" at bounding box center [128, 260] width 44 height 12
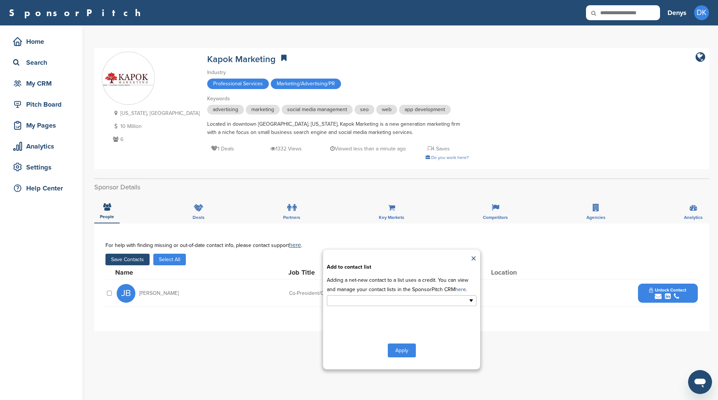
click at [379, 295] on ul at bounding box center [402, 300] width 150 height 11
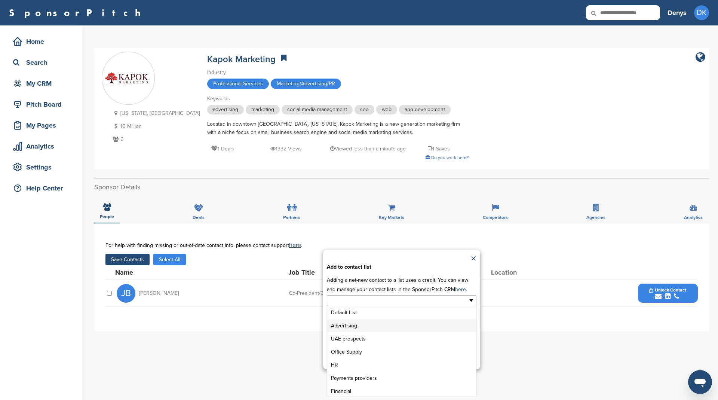
click at [367, 323] on li "Advertising" at bounding box center [401, 325] width 149 height 13
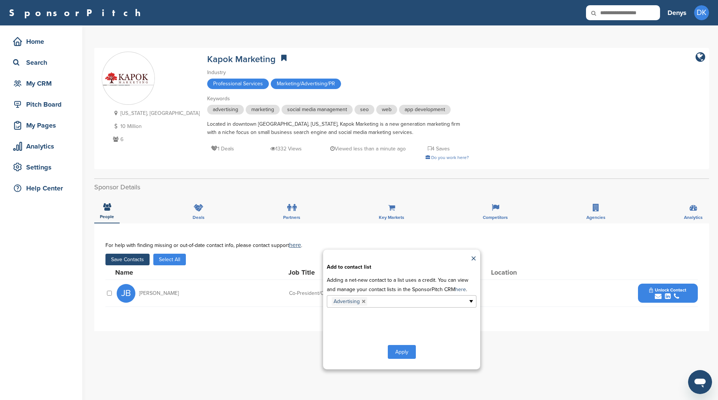
click at [406, 350] on button "Apply" at bounding box center [402, 352] width 28 height 14
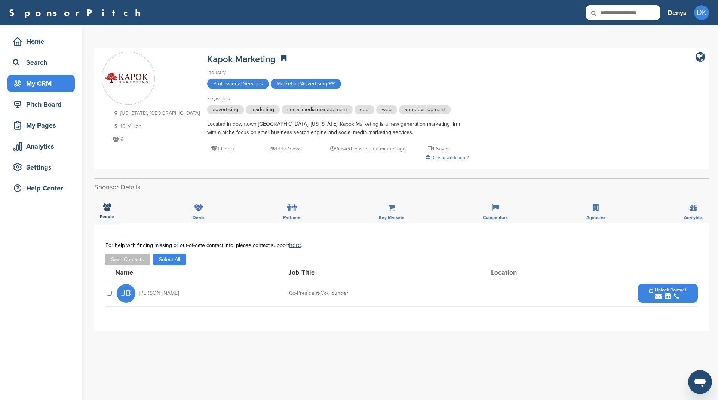
click at [49, 82] on div "My CRM" at bounding box center [43, 83] width 64 height 13
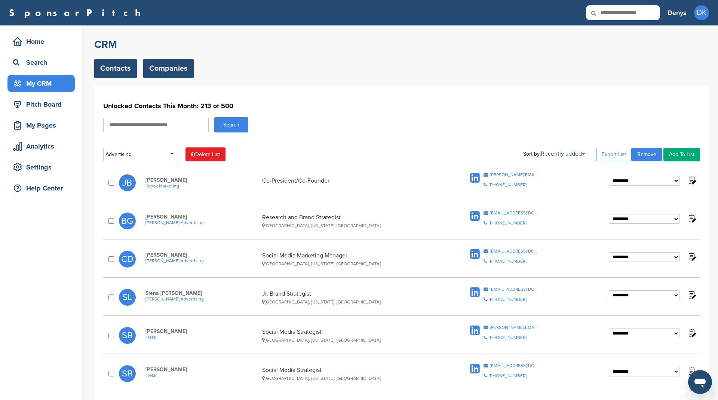
click at [163, 65] on link "Companies" at bounding box center [168, 68] width 51 height 19
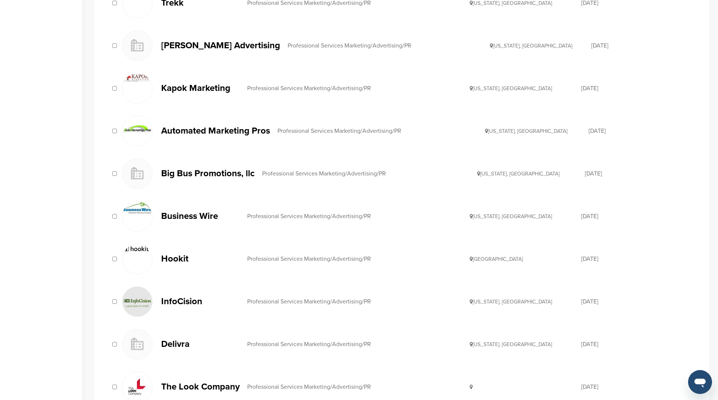
scroll to position [444, 0]
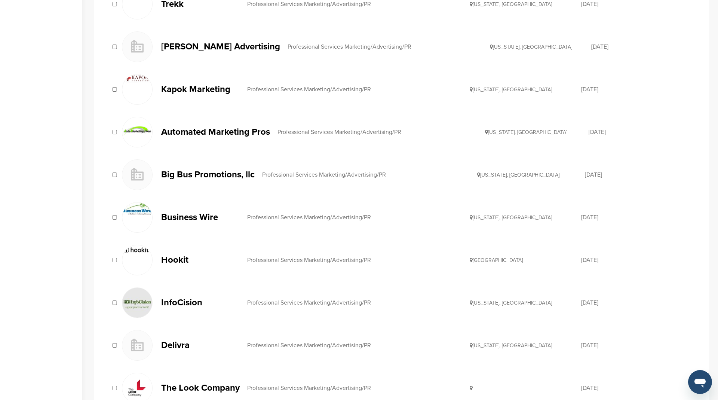
click at [196, 127] on p "Automated Marketing Pros" at bounding box center [215, 131] width 109 height 9
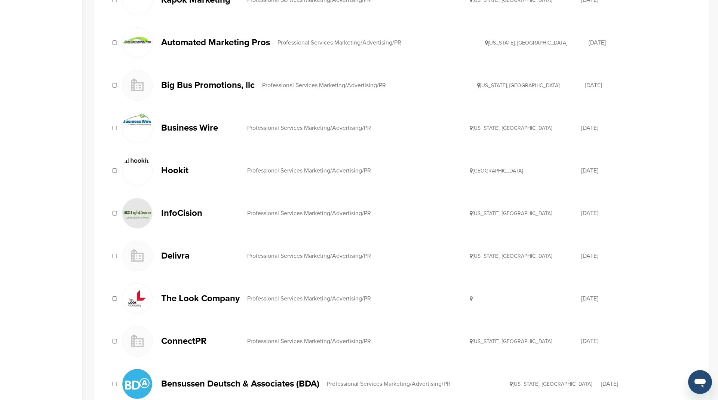
scroll to position [548, 0]
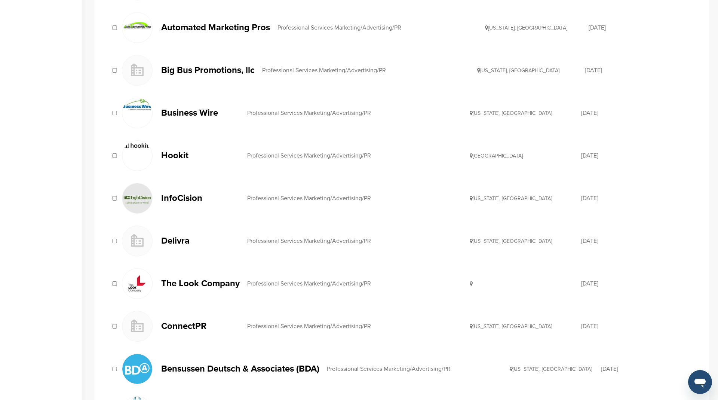
click at [212, 66] on p "Big Bus Promotions, llc" at bounding box center [208, 69] width 94 height 9
click at [196, 109] on p "Business Wire" at bounding box center [200, 112] width 79 height 9
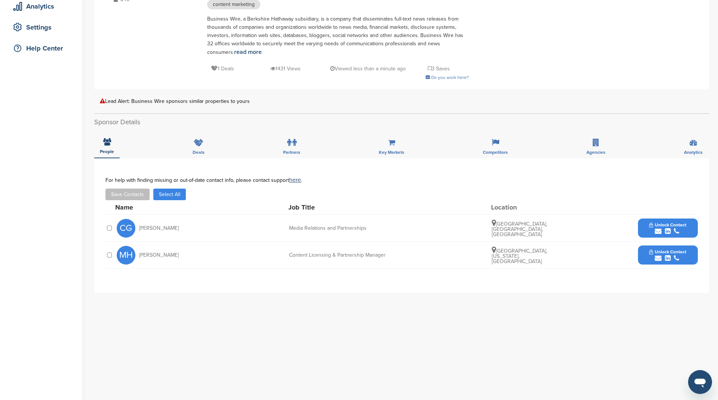
scroll to position [159, 0]
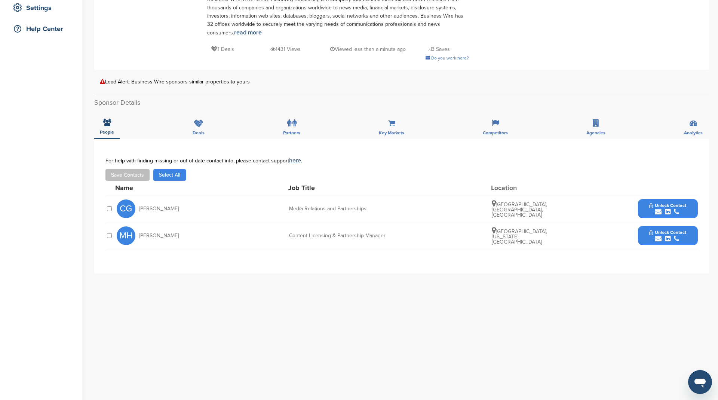
click at [177, 169] on button "Select All" at bounding box center [169, 175] width 33 height 12
click at [137, 169] on button "Save Contacts" at bounding box center [128, 175] width 44 height 12
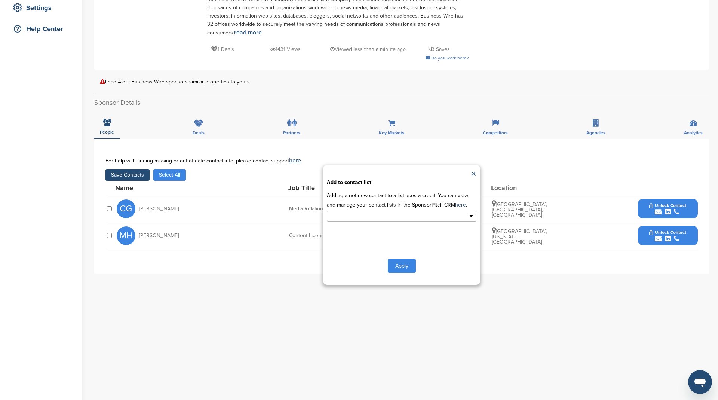
click at [337, 212] on input "text" at bounding box center [369, 216] width 79 height 9
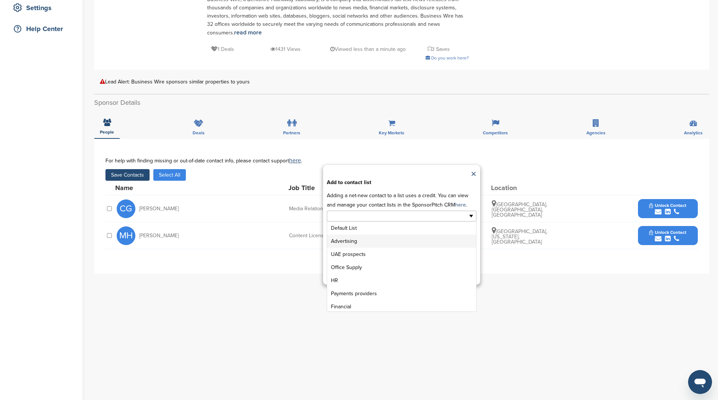
click at [361, 235] on li "Advertising" at bounding box center [401, 241] width 149 height 13
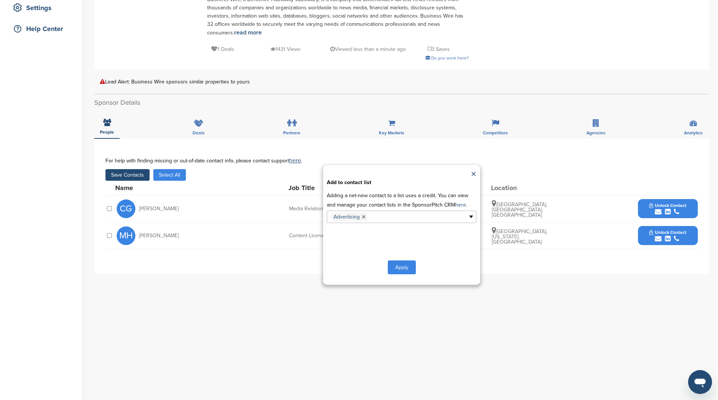
click at [407, 260] on button "Apply" at bounding box center [402, 267] width 28 height 14
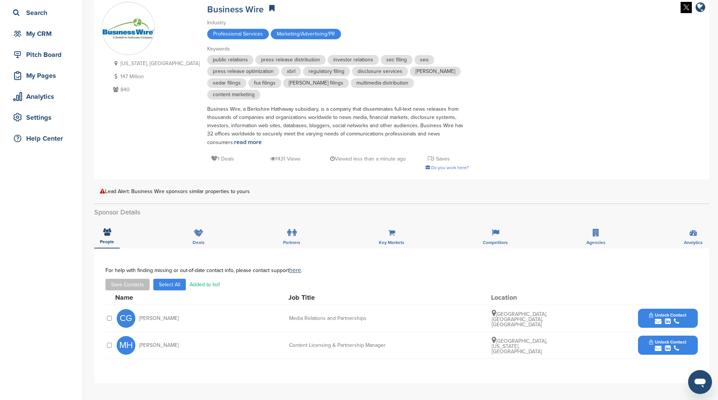
scroll to position [0, 0]
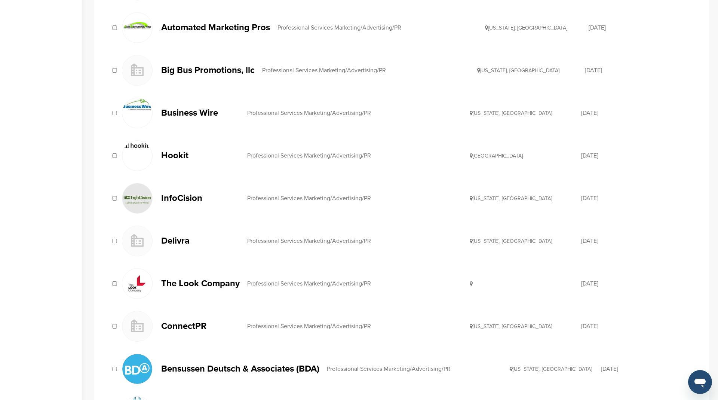
click at [177, 152] on p "Hookit" at bounding box center [200, 155] width 79 height 9
click at [183, 193] on p "InfoCision" at bounding box center [200, 197] width 79 height 9
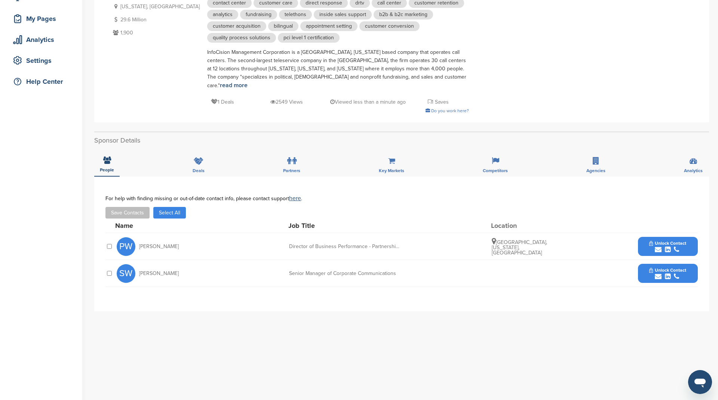
scroll to position [117, 0]
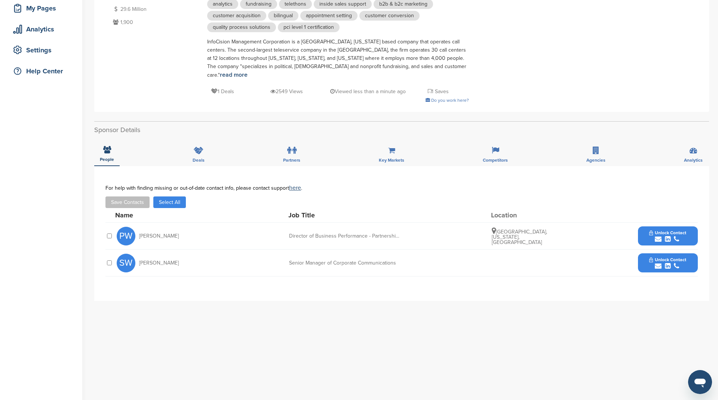
click at [173, 196] on button "Select All" at bounding box center [169, 202] width 33 height 12
click at [133, 196] on button "Save Contacts" at bounding box center [128, 202] width 44 height 12
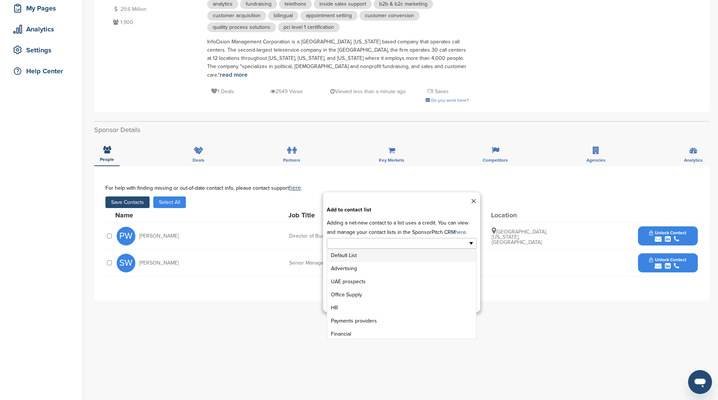
click at [378, 239] on input "text" at bounding box center [369, 243] width 79 height 9
click at [376, 262] on li "Advertising" at bounding box center [401, 268] width 149 height 13
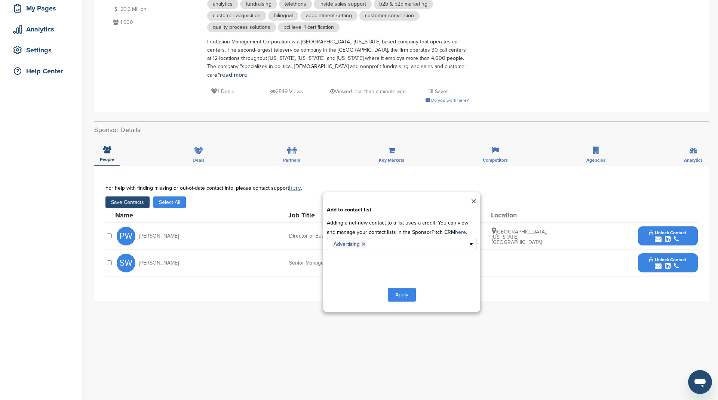
click at [404, 288] on button "Apply" at bounding box center [402, 295] width 28 height 14
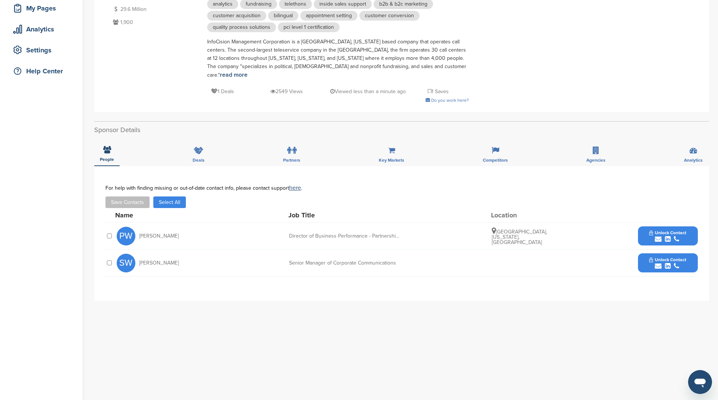
scroll to position [0, 0]
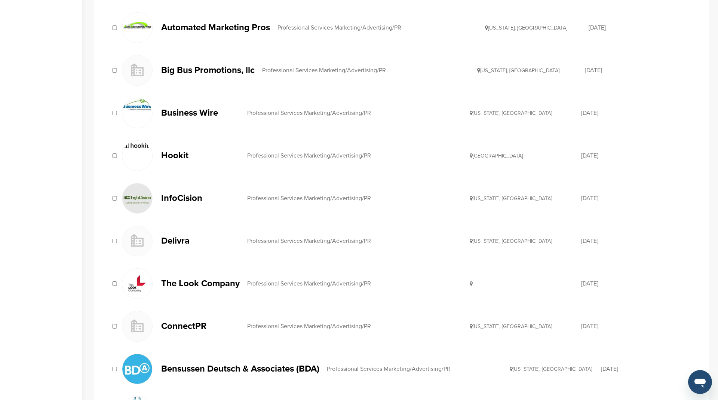
click at [166, 236] on p "Delivra" at bounding box center [200, 240] width 79 height 9
click at [198, 279] on p "The Look Company" at bounding box center [200, 283] width 79 height 9
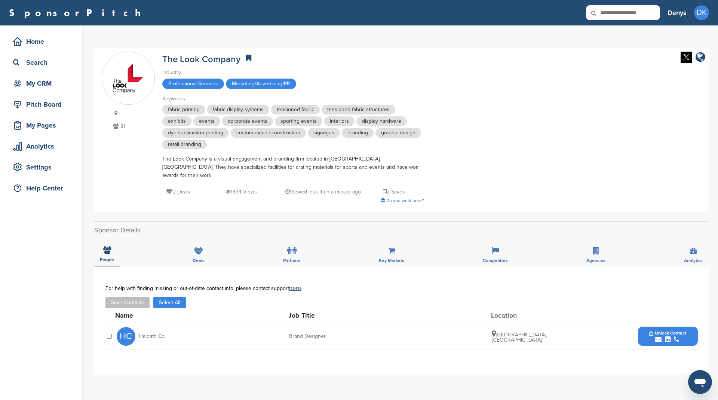
click at [161, 297] on button "Select All" at bounding box center [169, 303] width 33 height 12
click at [140, 297] on button "Save Contacts" at bounding box center [128, 303] width 44 height 12
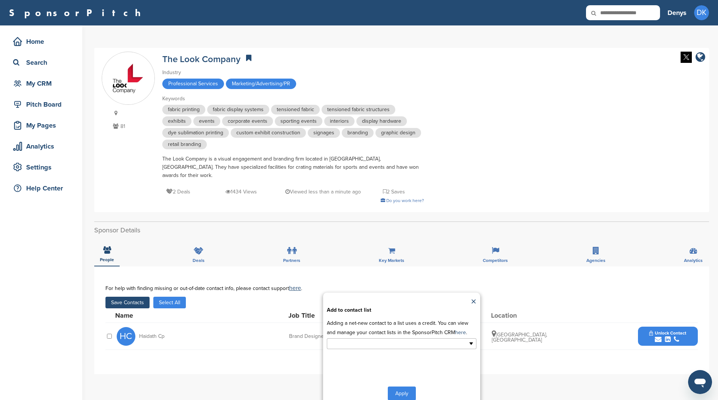
click at [374, 339] on input "text" at bounding box center [369, 343] width 79 height 9
click at [367, 362] on li "Advertising" at bounding box center [401, 368] width 149 height 13
click at [401, 388] on button "Apply" at bounding box center [402, 395] width 28 height 14
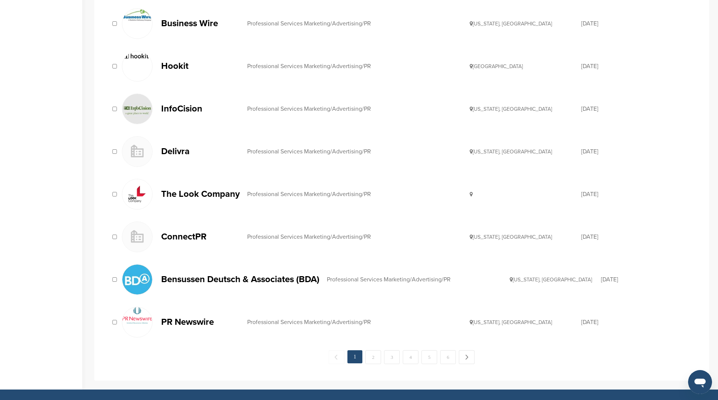
scroll to position [665, 0]
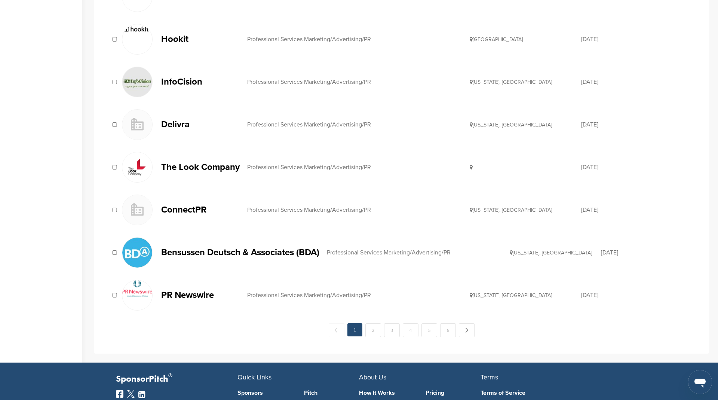
click at [191, 205] on p "ConnectPR" at bounding box center [200, 209] width 79 height 9
click at [187, 250] on p "Bensussen Deutsch & Associates (BDA)" at bounding box center [240, 252] width 158 height 9
click at [198, 290] on p "PR Newswire" at bounding box center [200, 294] width 79 height 9
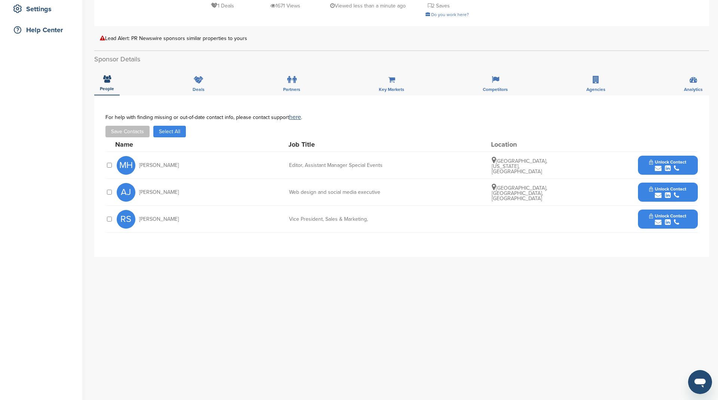
scroll to position [166, 0]
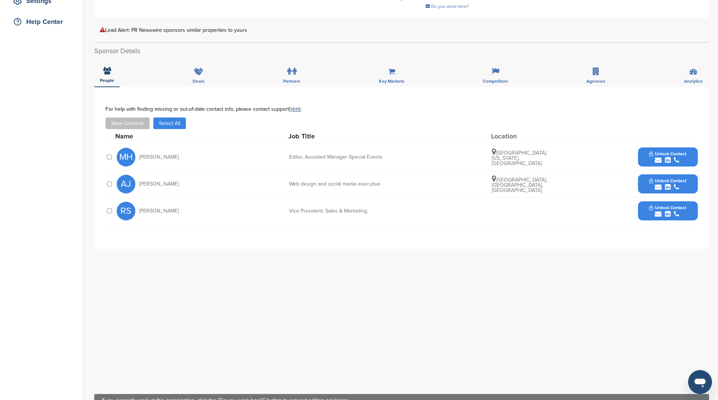
click at [167, 121] on button "Select All" at bounding box center [169, 123] width 33 height 12
click at [129, 118] on button "Save Contacts" at bounding box center [128, 123] width 44 height 12
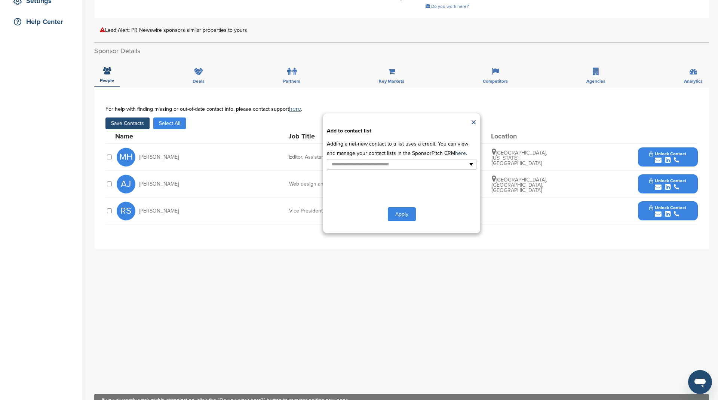
click at [358, 169] on div "**********" at bounding box center [401, 173] width 157 height 120
click at [360, 162] on input "text" at bounding box center [369, 164] width 79 height 9
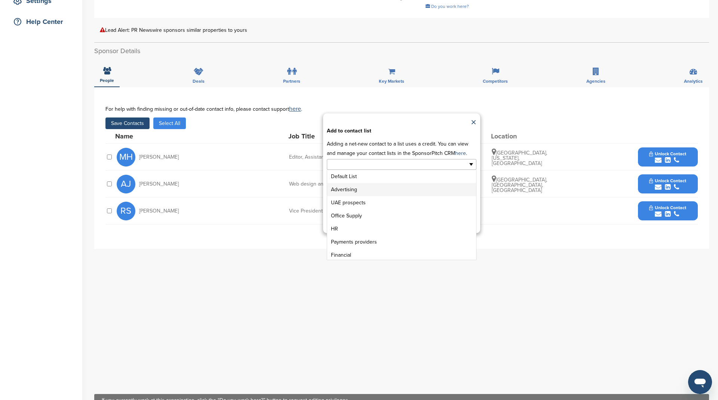
click at [352, 192] on li "Advertising" at bounding box center [401, 189] width 149 height 13
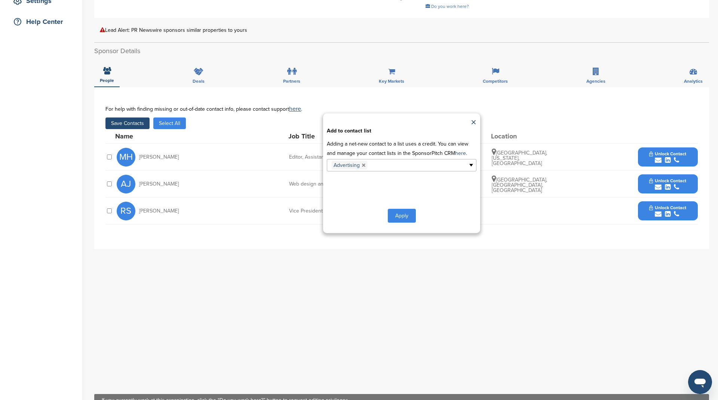
click at [398, 210] on button "Apply" at bounding box center [402, 216] width 28 height 14
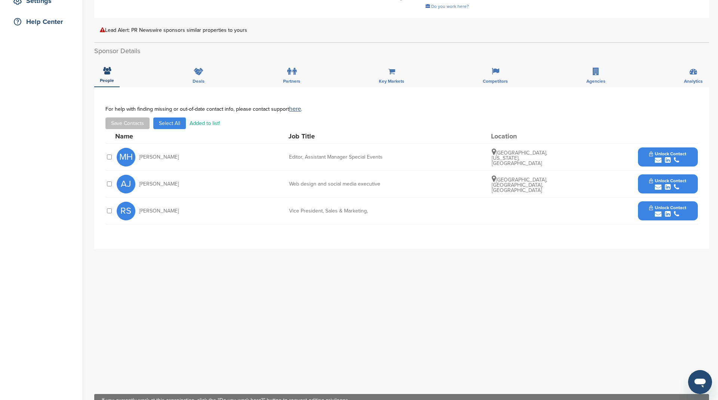
scroll to position [0, 0]
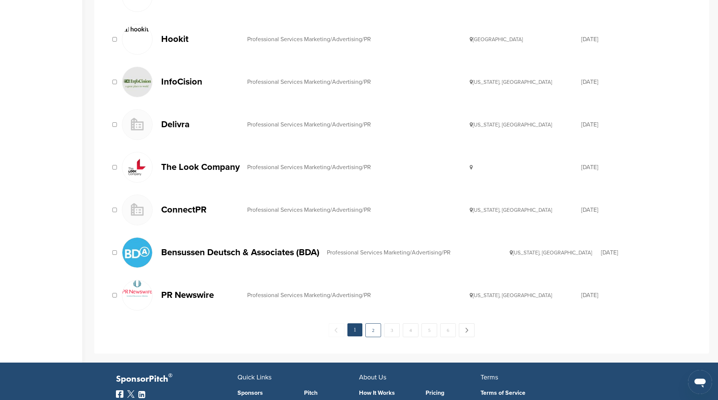
click at [374, 323] on link "2" at bounding box center [374, 330] width 16 height 14
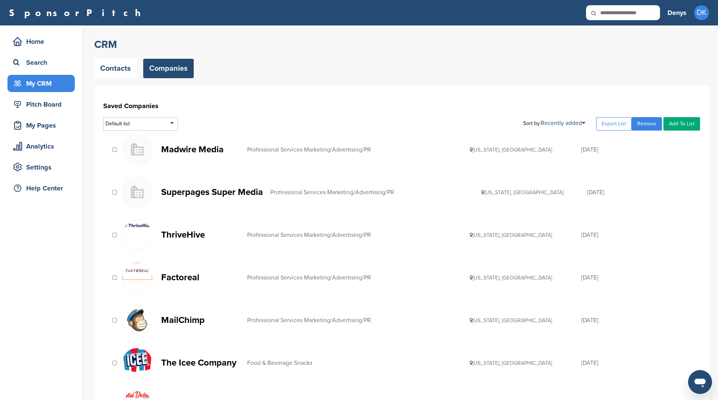
click at [179, 145] on p "Madwire Media" at bounding box center [200, 149] width 79 height 9
click at [188, 189] on p "Superpages Super Media" at bounding box center [212, 191] width 102 height 9
click at [186, 236] on p "ThriveHive" at bounding box center [200, 234] width 79 height 9
click at [186, 276] on p "Factoreal" at bounding box center [200, 277] width 79 height 9
click at [185, 320] on p "MailChimp" at bounding box center [200, 319] width 79 height 9
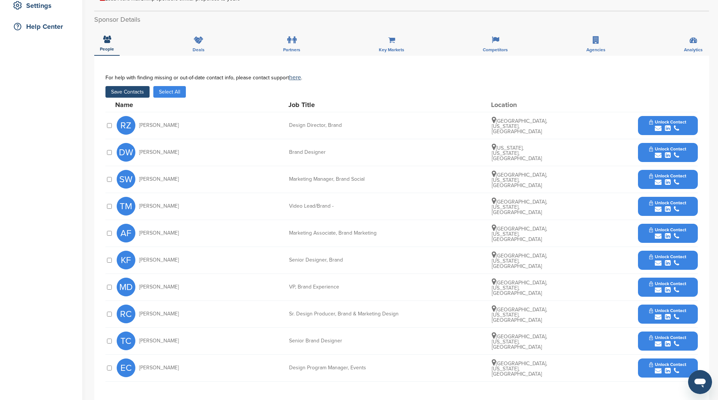
scroll to position [163, 0]
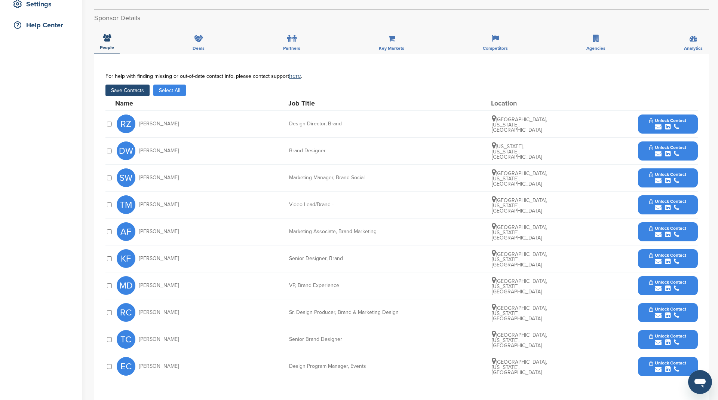
click at [132, 91] on button "Save Contacts" at bounding box center [128, 91] width 44 height 12
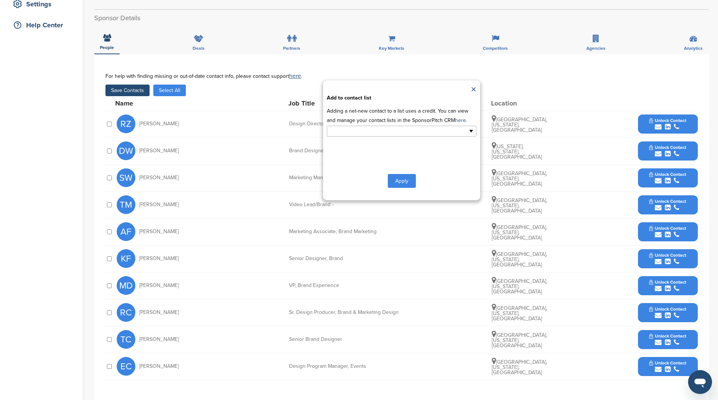
click at [353, 131] on input "text" at bounding box center [369, 131] width 79 height 9
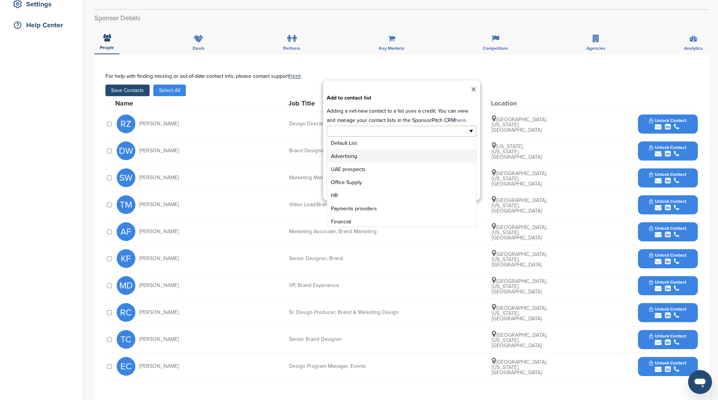
click at [360, 158] on li "Advertising" at bounding box center [401, 156] width 149 height 13
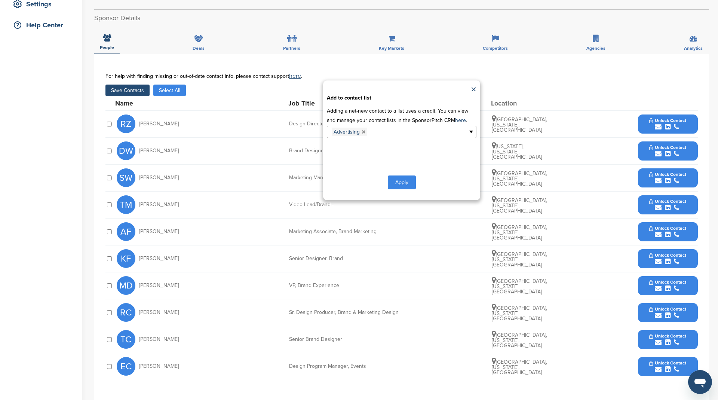
click at [401, 182] on button "Apply" at bounding box center [402, 182] width 28 height 14
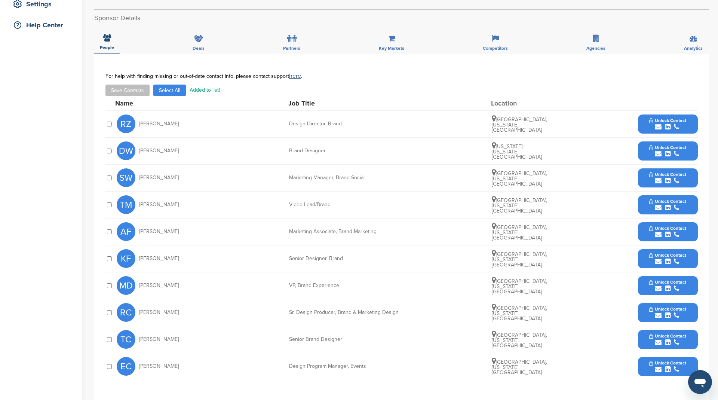
scroll to position [0, 0]
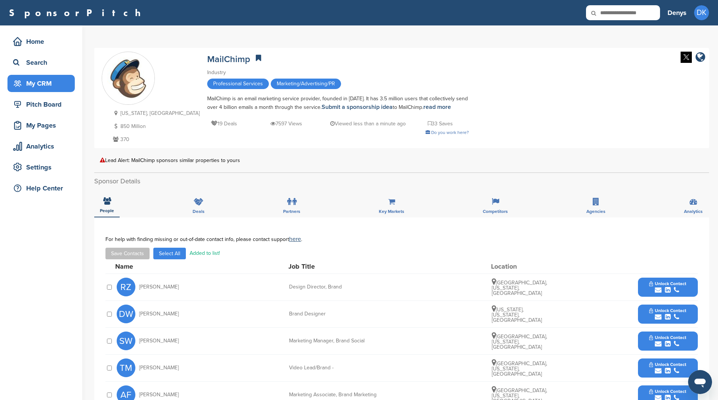
click at [39, 82] on div "My CRM" at bounding box center [43, 83] width 64 height 13
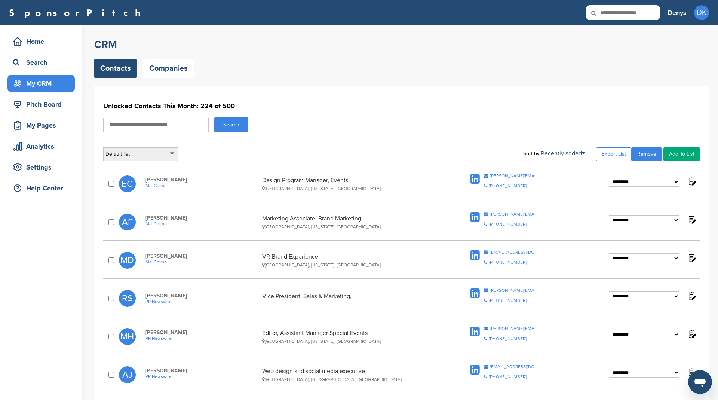
click at [149, 152] on div "Default list" at bounding box center [140, 153] width 75 height 13
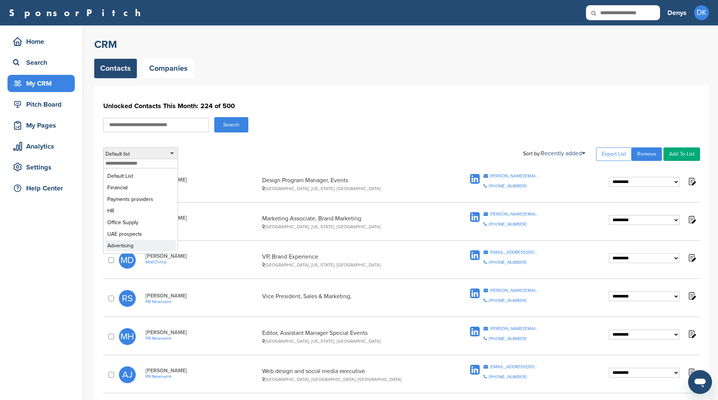
click at [146, 247] on li "Advertising" at bounding box center [141, 246] width 70 height 12
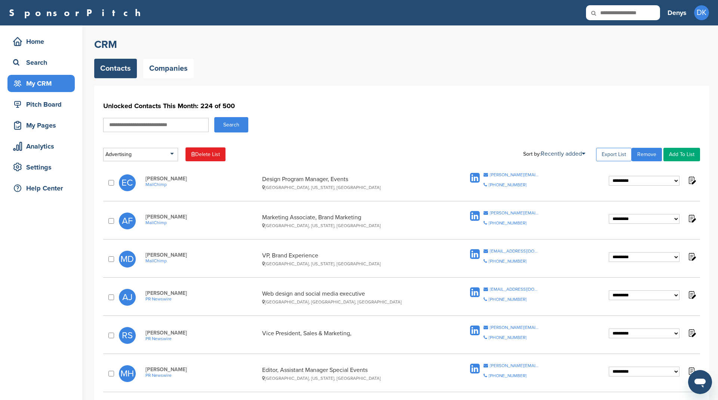
click at [624, 153] on link "Export List" at bounding box center [614, 154] width 36 height 13
